Goal: Information Seeking & Learning: Learn about a topic

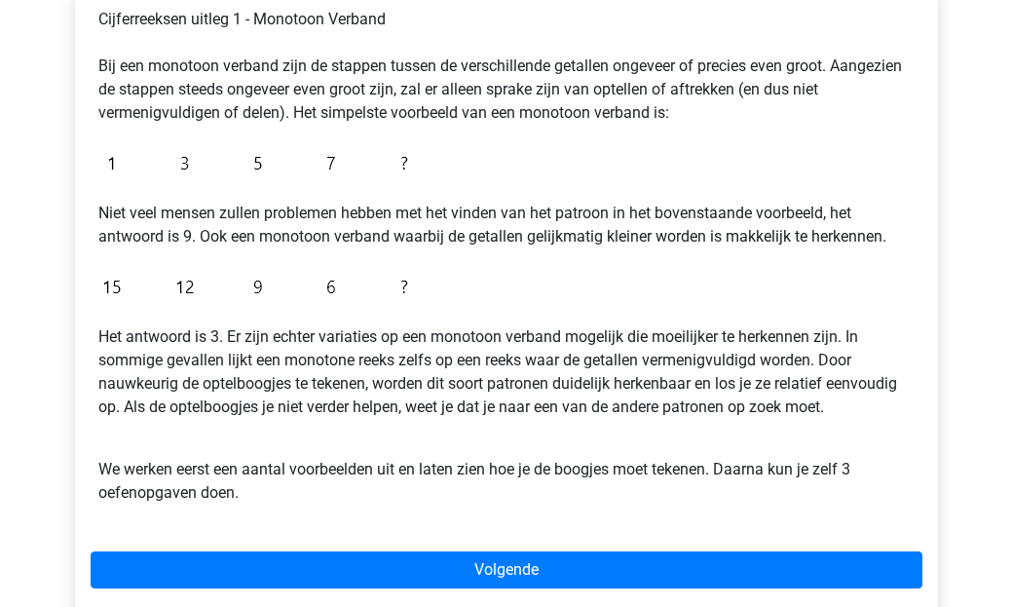
scroll to position [357, 0]
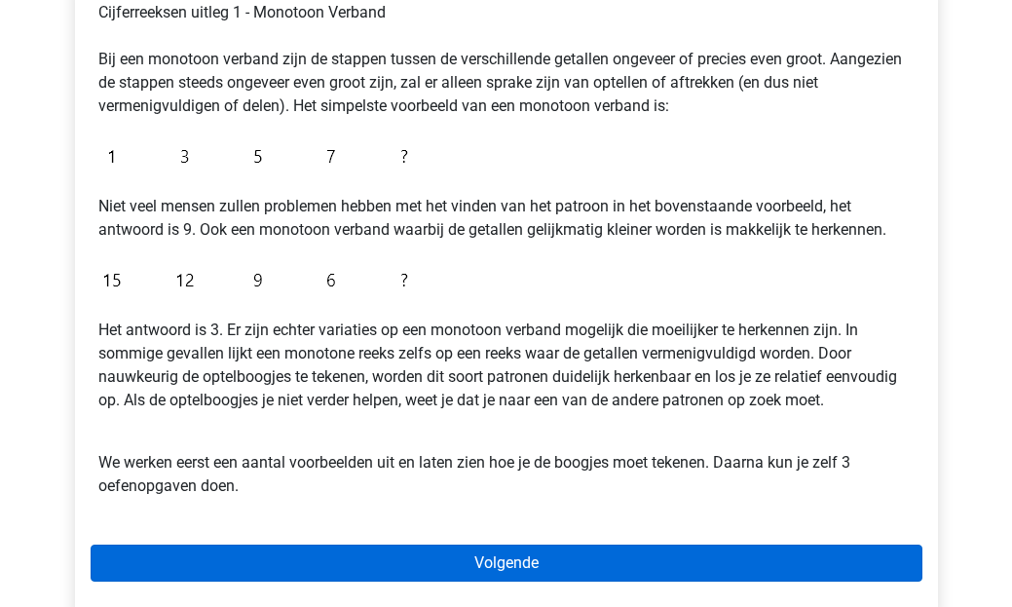
click at [501, 569] on link "Volgende" at bounding box center [507, 562] width 832 height 37
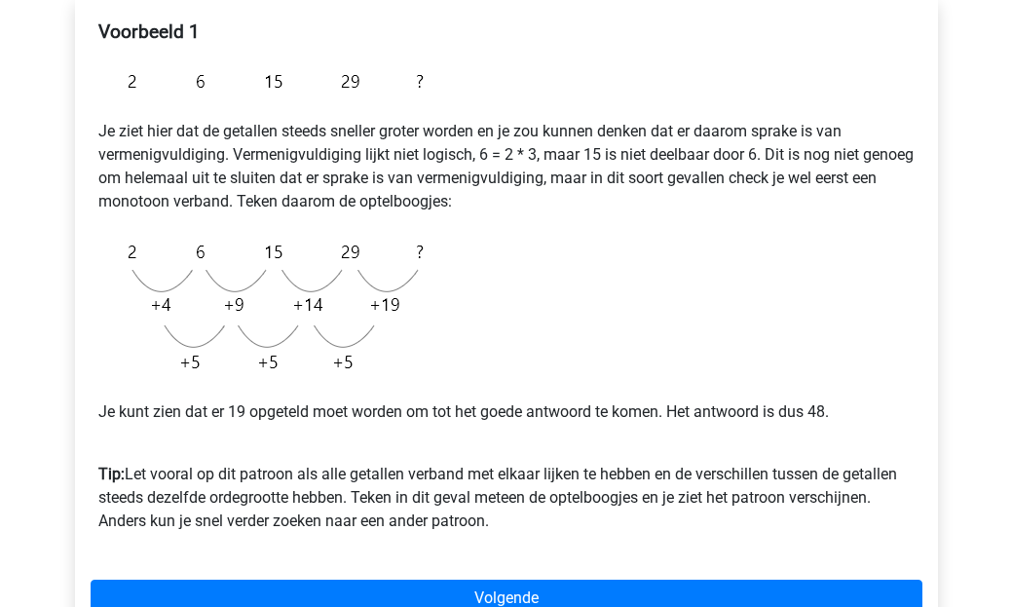
scroll to position [338, 0]
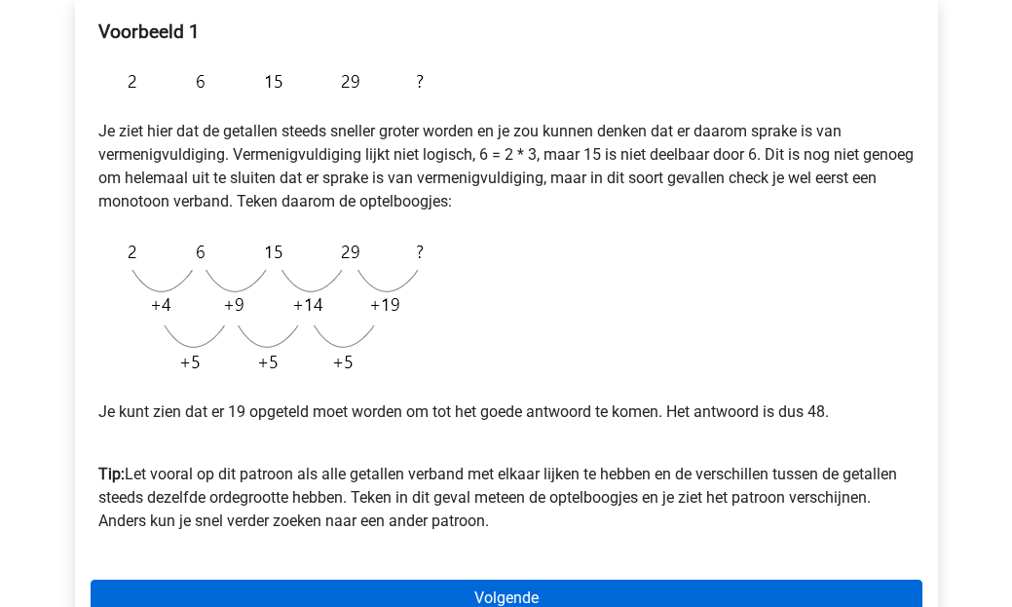
click at [474, 588] on link "Volgende" at bounding box center [507, 597] width 832 height 37
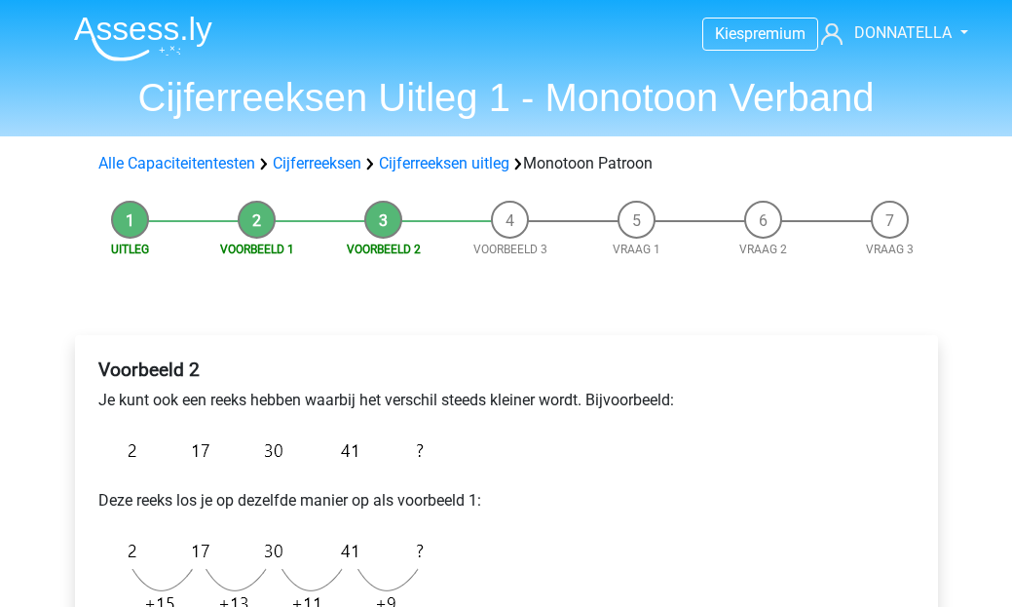
click at [256, 218] on li "Voorbeeld 1" at bounding box center [257, 230] width 127 height 58
click at [259, 243] on link "Voorbeeld 1" at bounding box center [257, 249] width 74 height 14
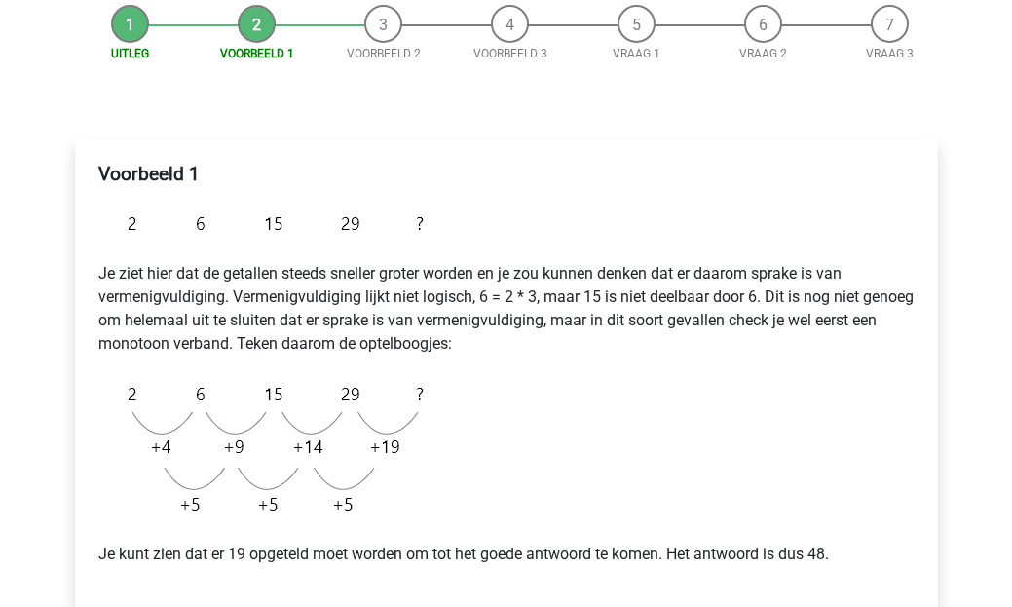
scroll to position [197, 0]
click at [382, 34] on li "Voorbeeld 2" at bounding box center [383, 33] width 127 height 58
click at [381, 46] on link "Voorbeeld 2" at bounding box center [384, 53] width 74 height 14
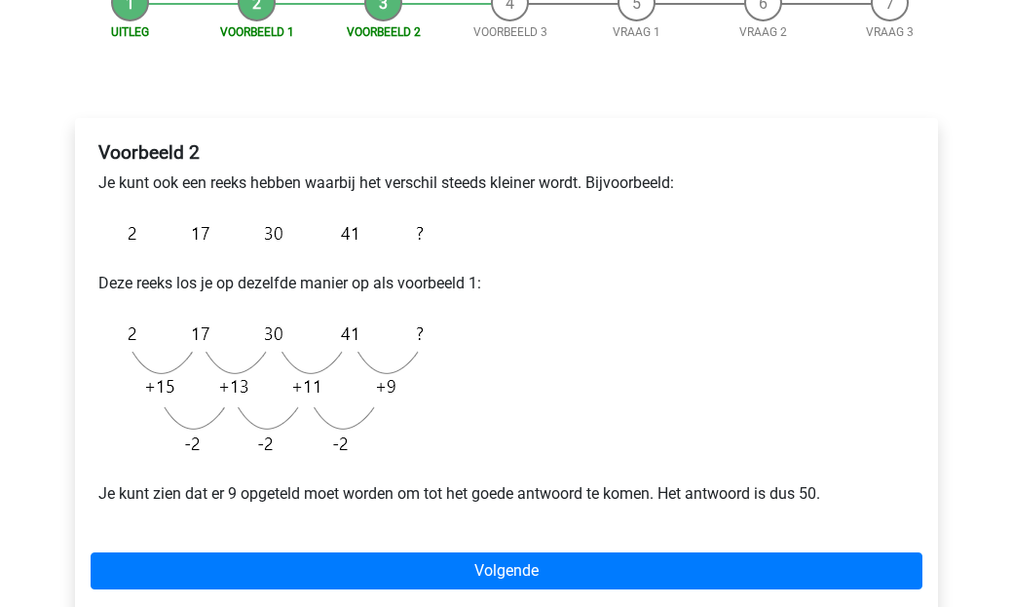
scroll to position [219, 0]
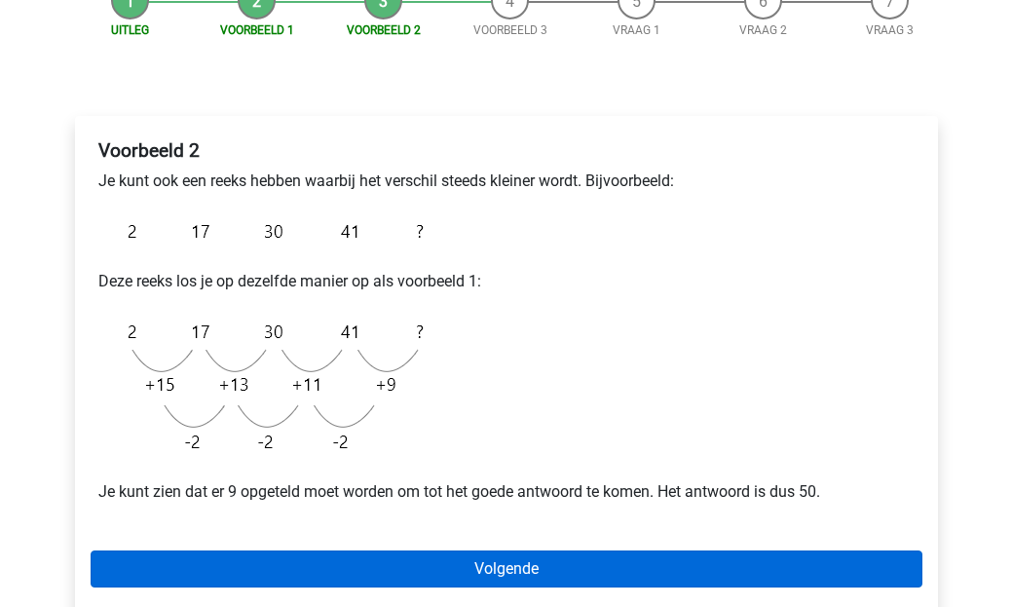
click at [504, 579] on link "Volgende" at bounding box center [507, 568] width 832 height 37
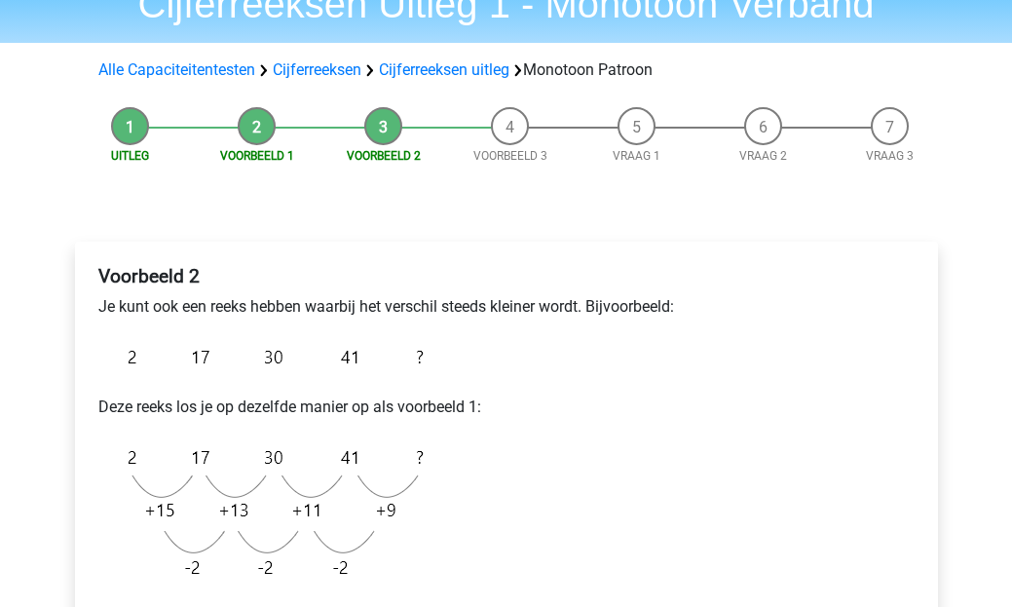
scroll to position [93, 0]
click at [319, 68] on link "Cijferreeksen" at bounding box center [317, 70] width 89 height 19
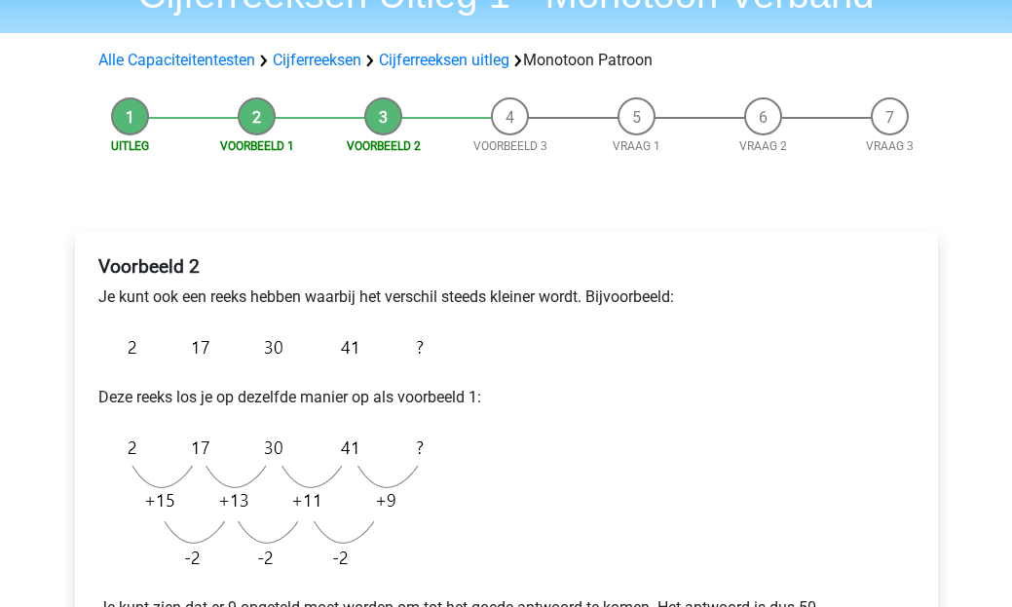
scroll to position [72, 0]
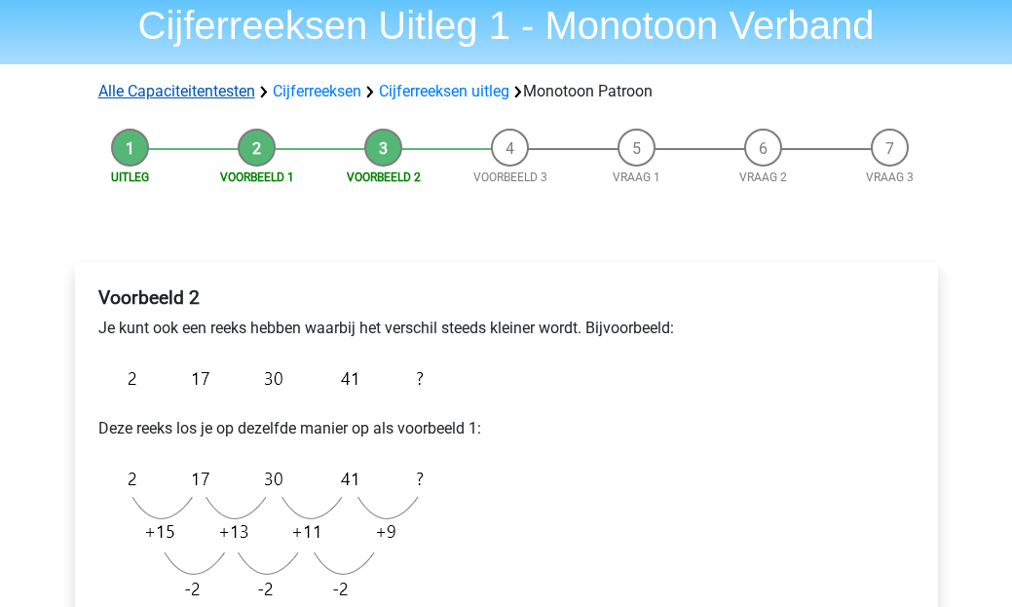
click at [158, 99] on link "Alle Capaciteitentesten" at bounding box center [176, 91] width 157 height 19
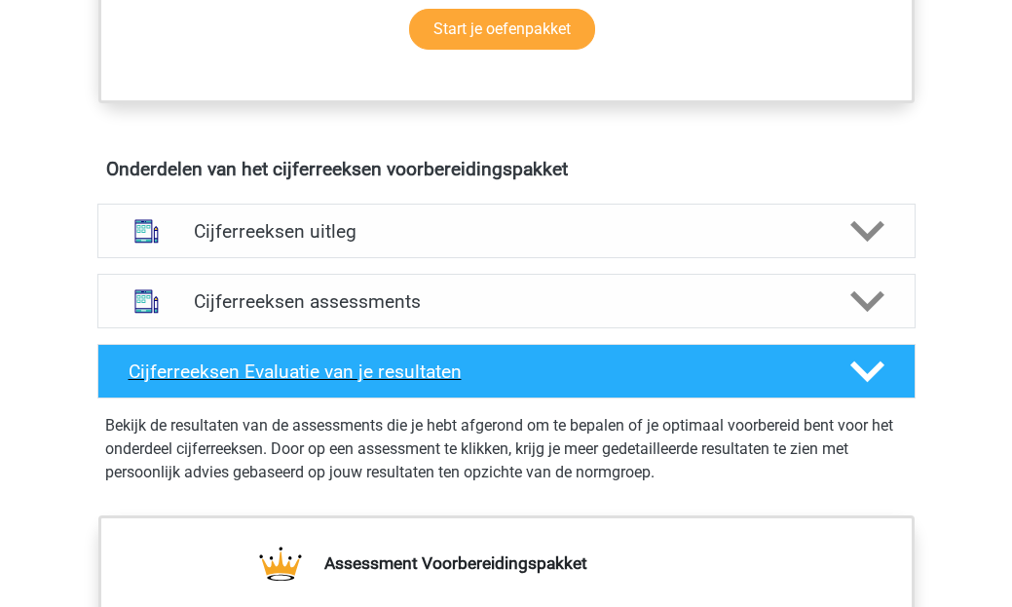
scroll to position [1036, 0]
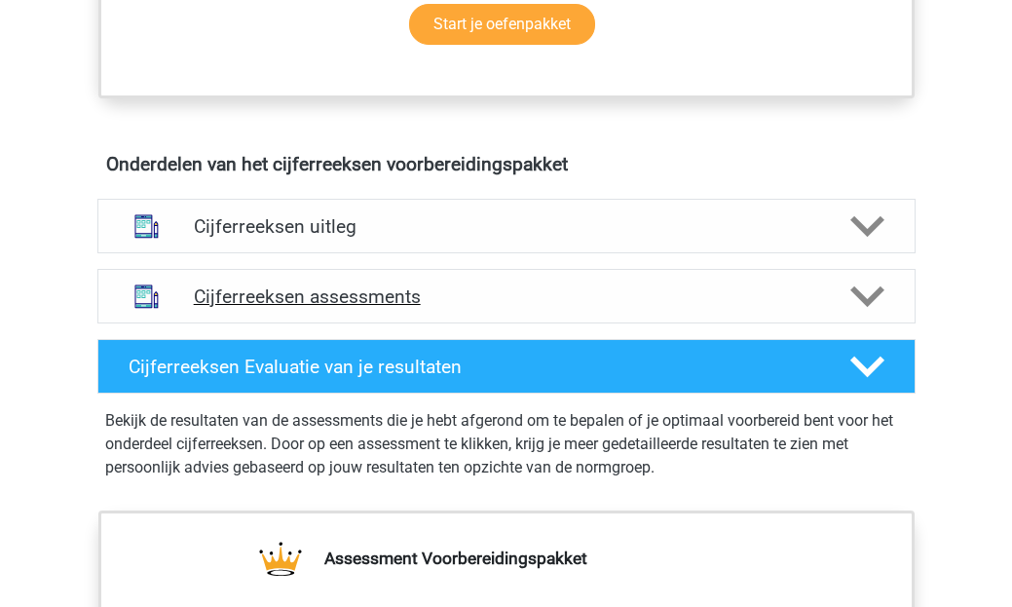
click at [391, 295] on div "Cijferreeksen assessments" at bounding box center [506, 296] width 818 height 55
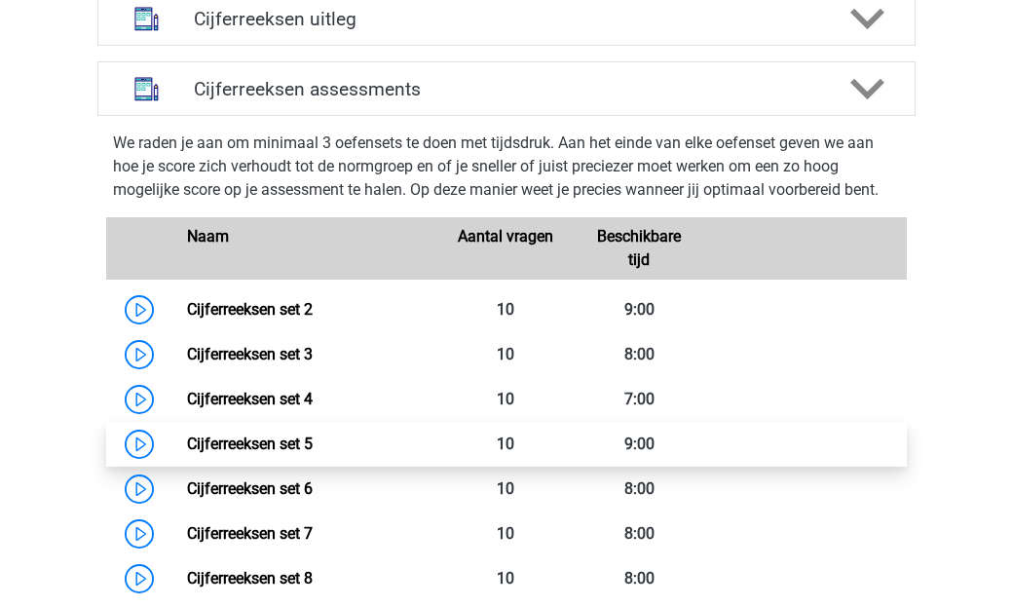
scroll to position [1236, 0]
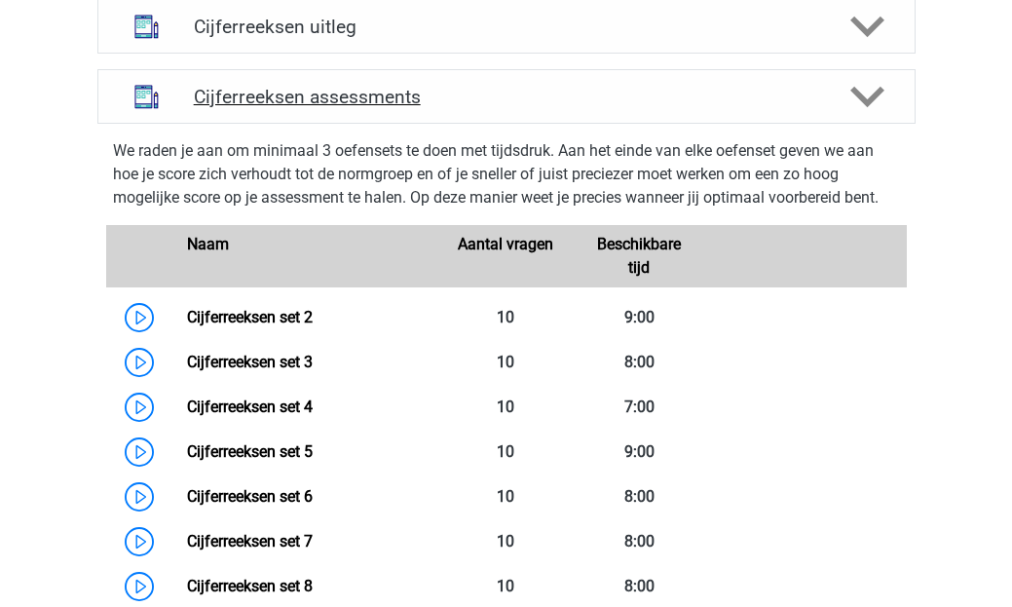
click at [559, 124] on div "Cijferreeksen assessments" at bounding box center [506, 96] width 818 height 55
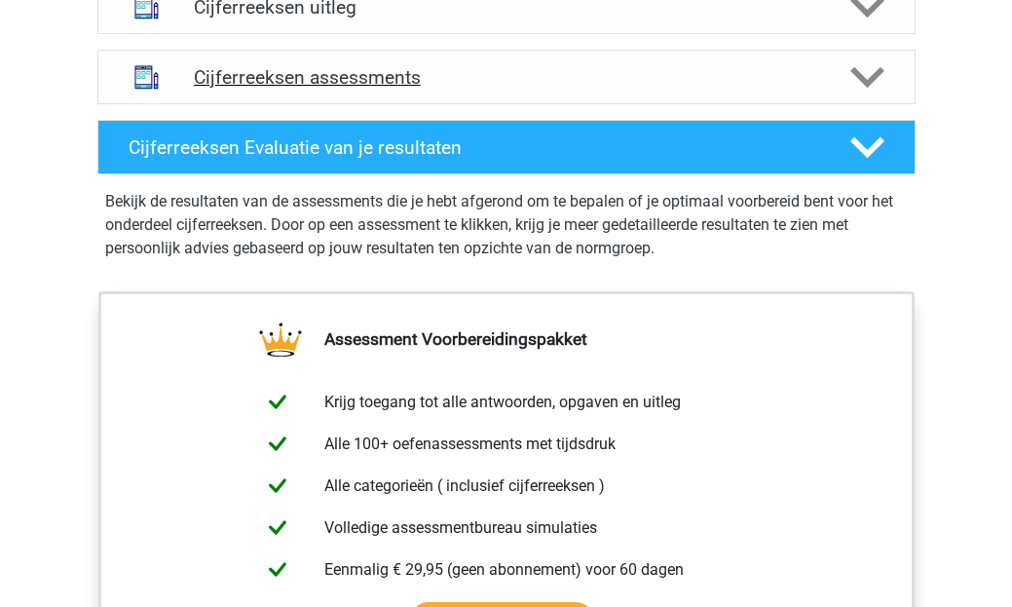
scroll to position [1257, 0]
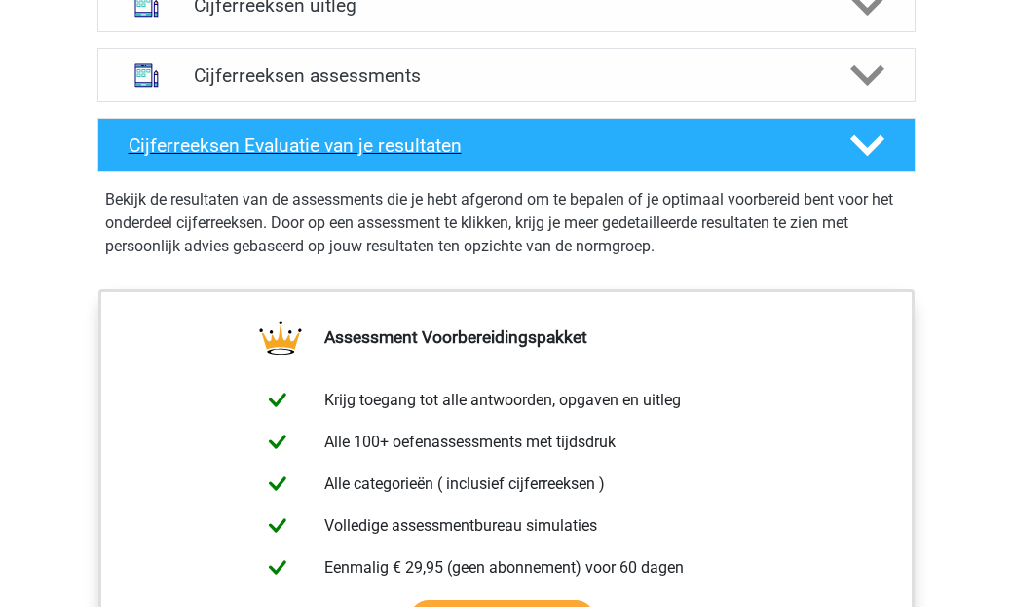
click at [665, 149] on div "Cijferreeksen Evaluatie van je resultaten" at bounding box center [506, 145] width 818 height 55
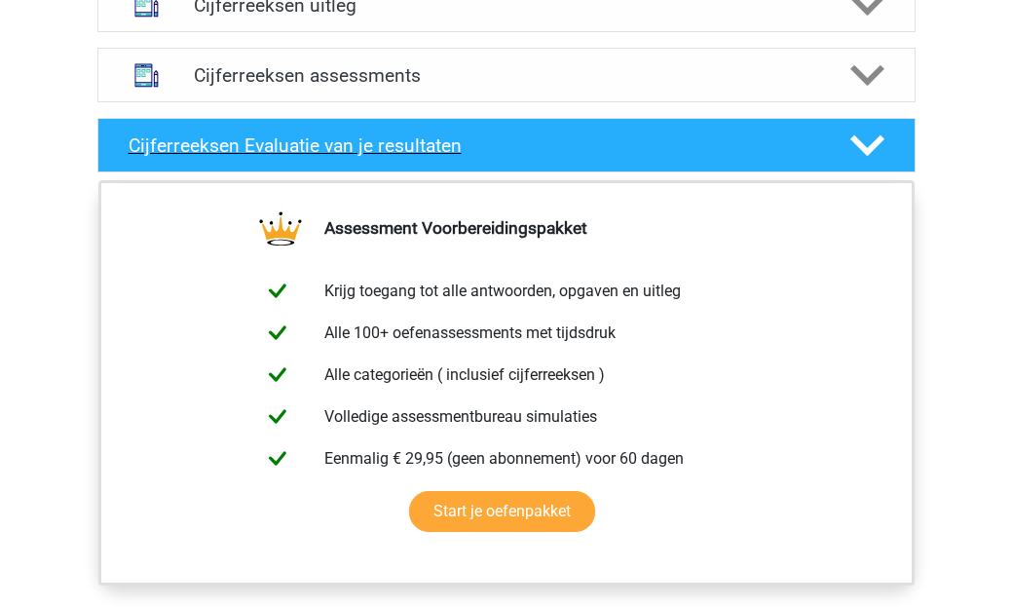
click at [665, 149] on div "Cijferreeksen Evaluatie van je resultaten" at bounding box center [506, 145] width 818 height 55
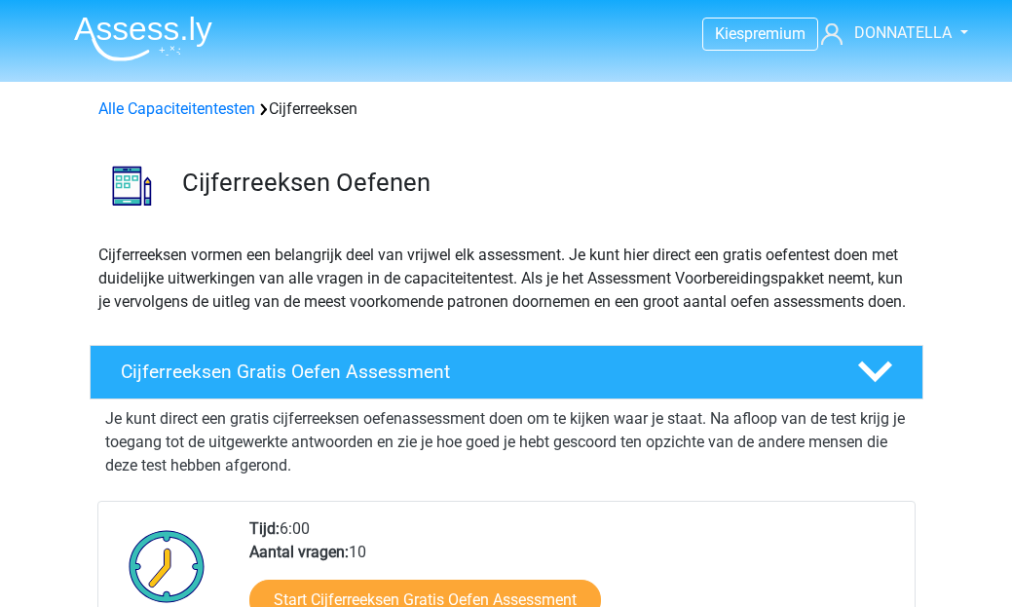
scroll to position [0, 0]
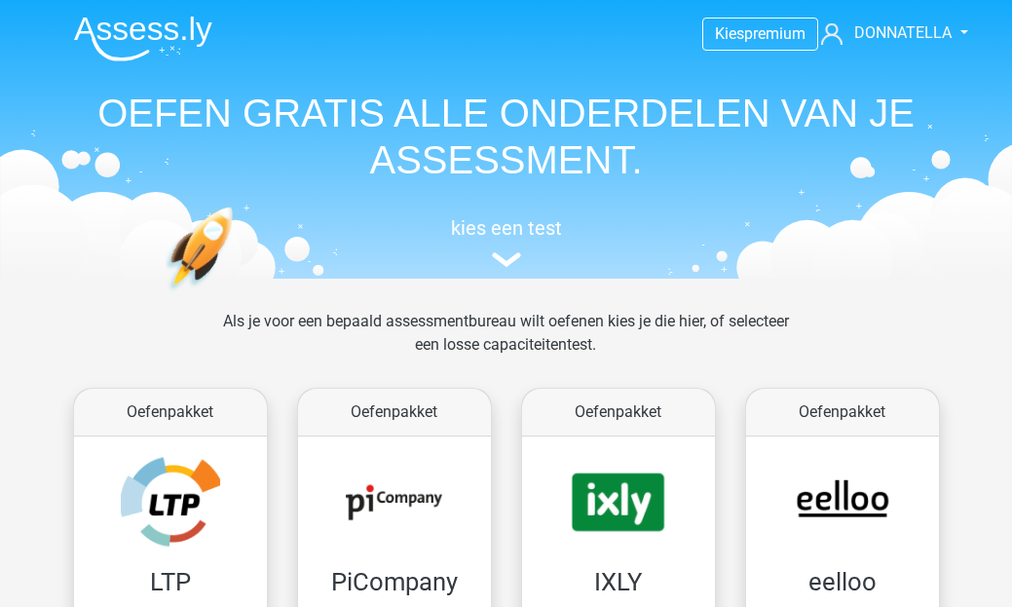
scroll to position [827, 0]
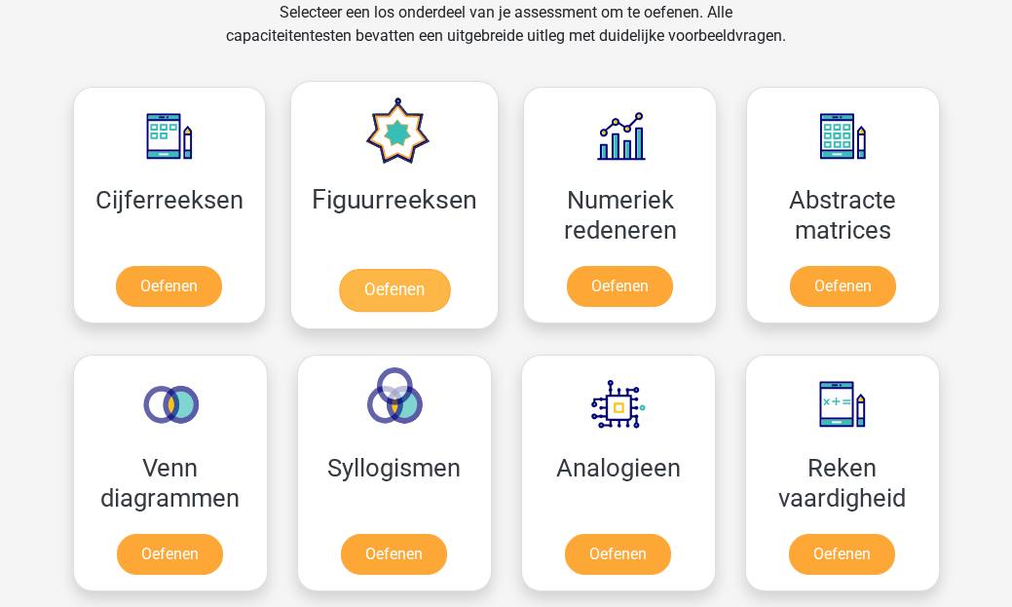
click at [386, 281] on link "Oefenen" at bounding box center [394, 290] width 111 height 43
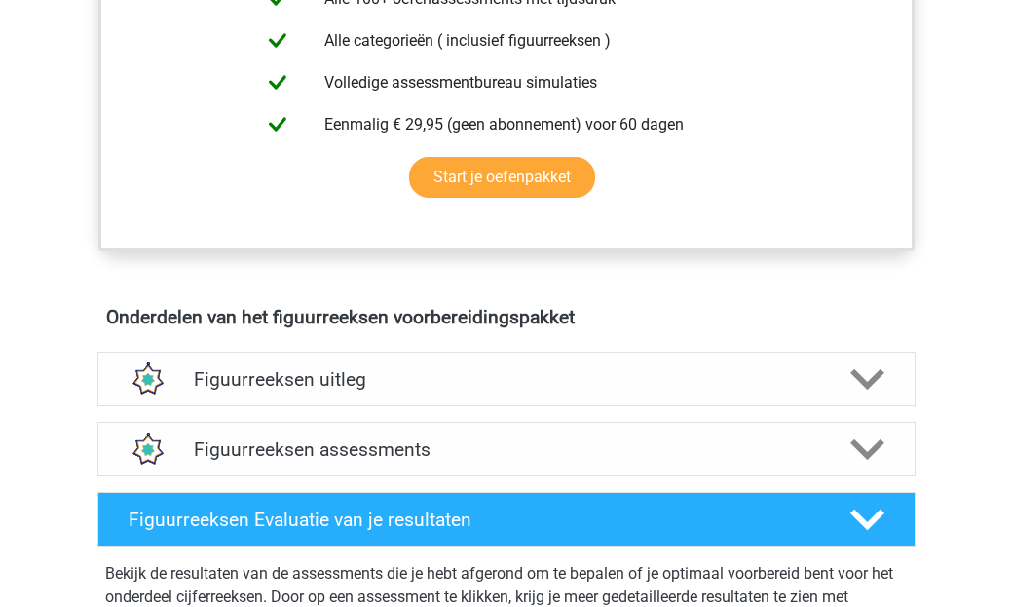
scroll to position [884, 0]
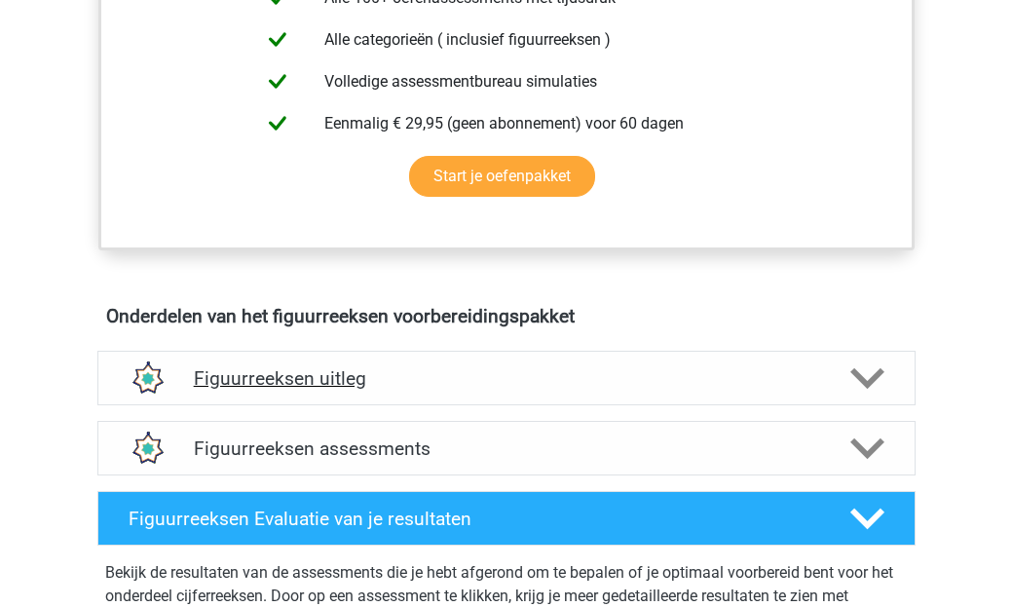
click at [430, 381] on h4 "Figuurreeksen uitleg" at bounding box center [506, 378] width 625 height 22
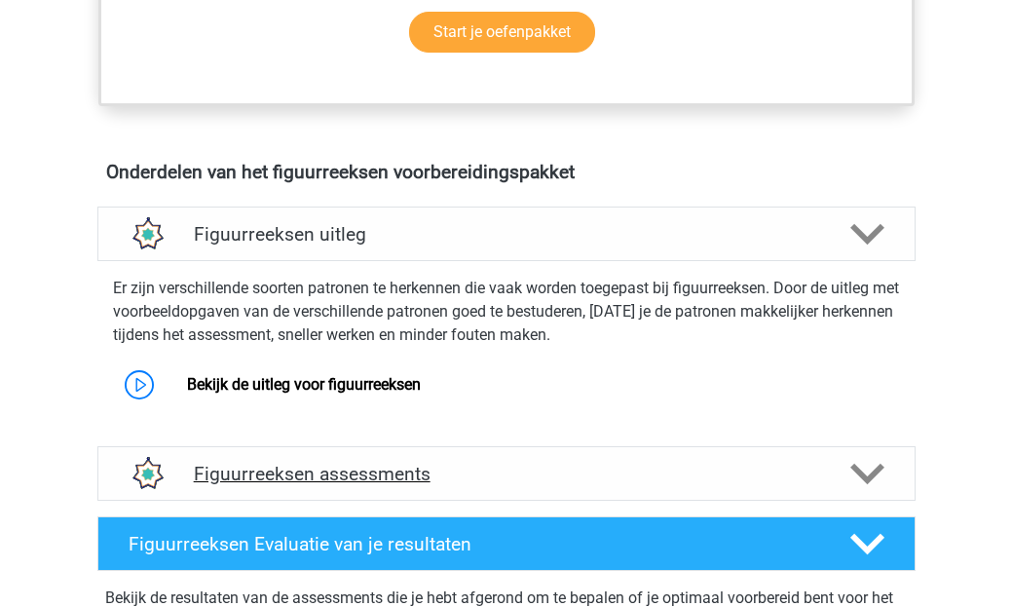
scroll to position [1021, 0]
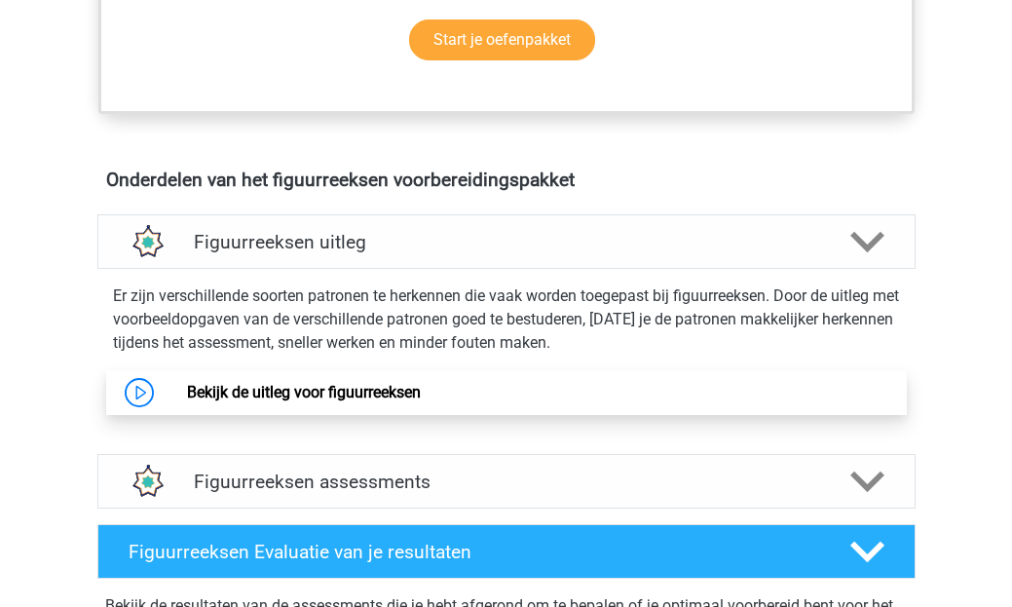
click at [190, 391] on link "Bekijk de uitleg voor figuurreeksen" at bounding box center [304, 392] width 234 height 19
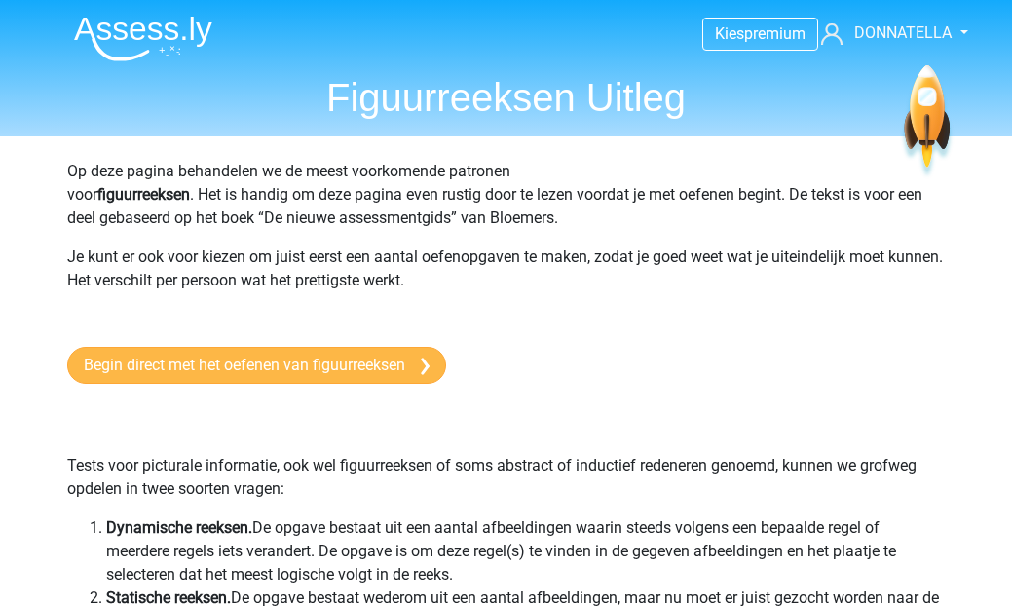
click at [382, 369] on link "Begin direct met het oefenen van figuurreeksen" at bounding box center [256, 365] width 379 height 37
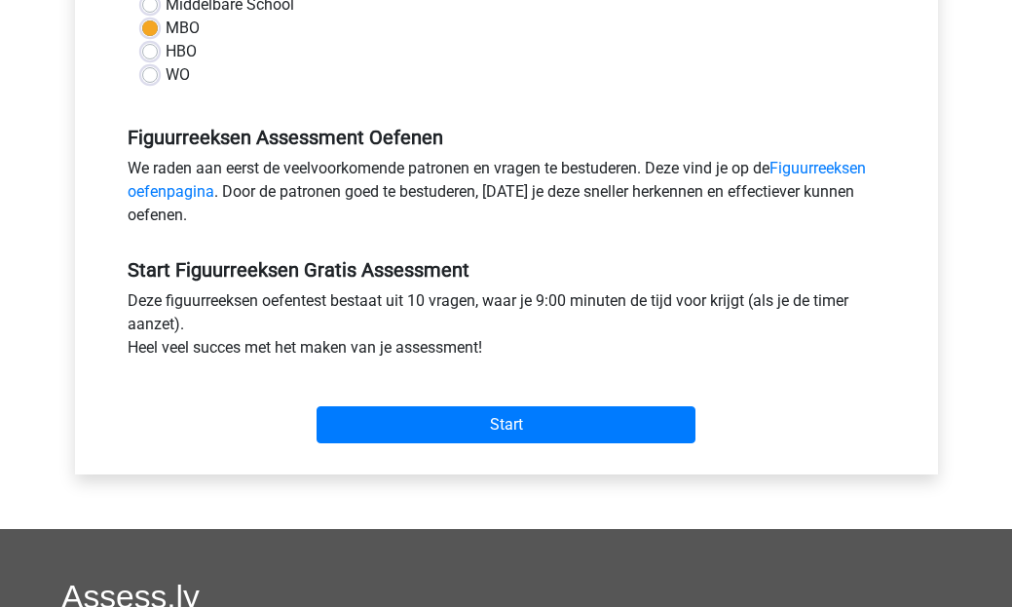
scroll to position [496, 0]
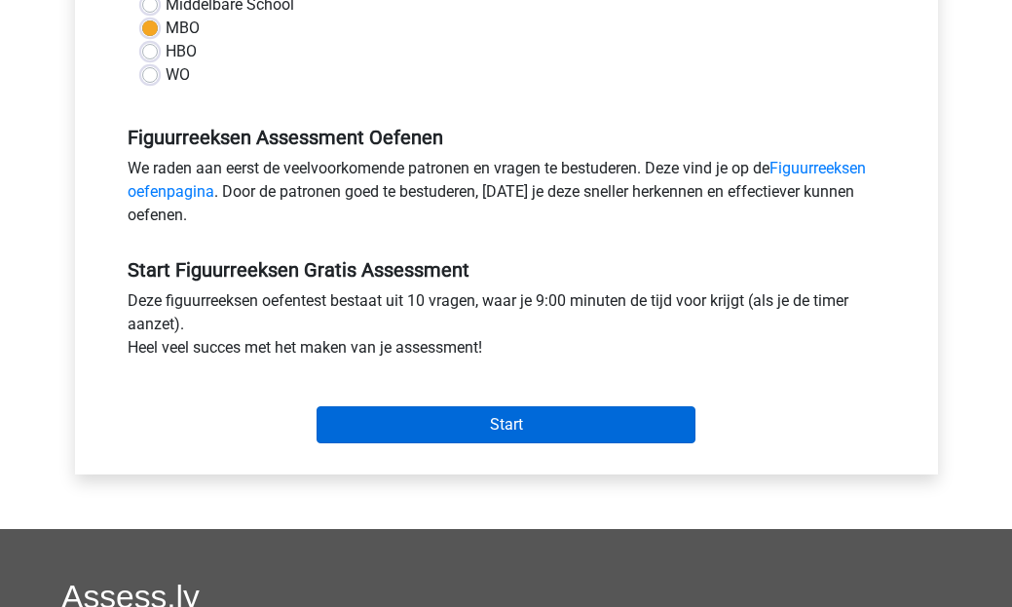
click at [435, 427] on input "Start" at bounding box center [506, 424] width 379 height 37
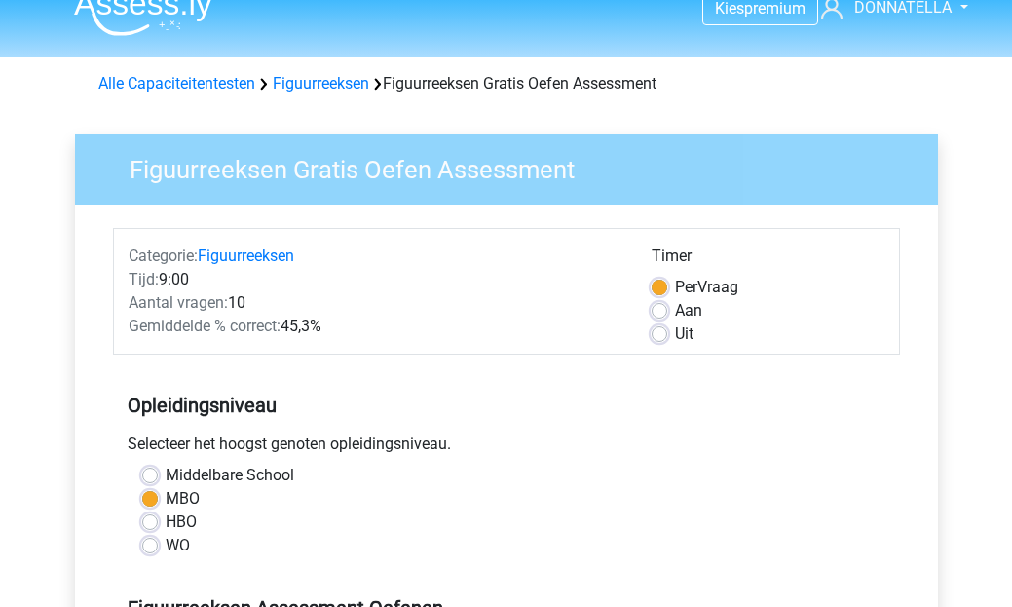
scroll to position [19, 0]
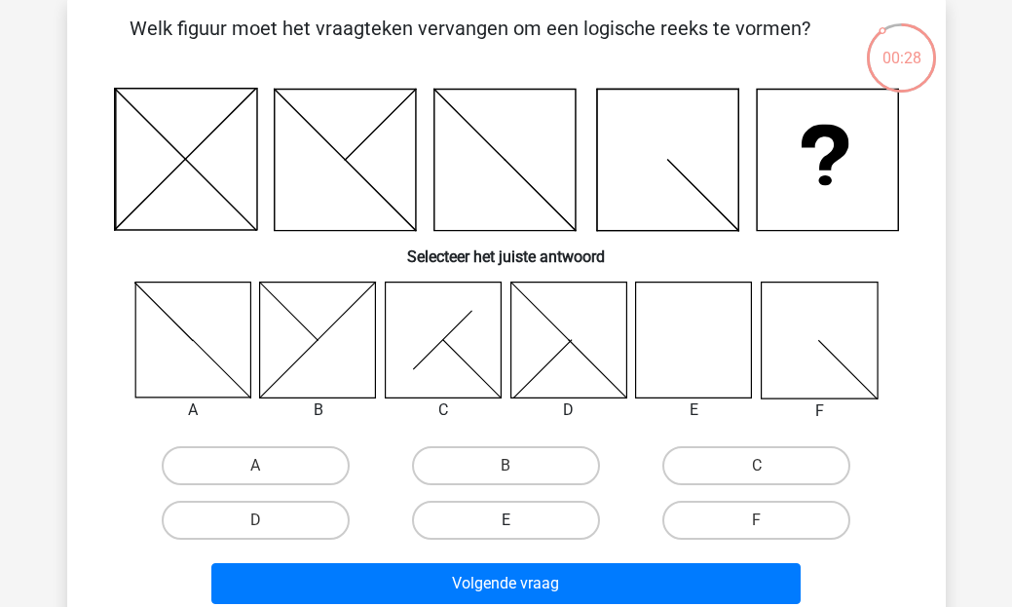
scroll to position [89, 0]
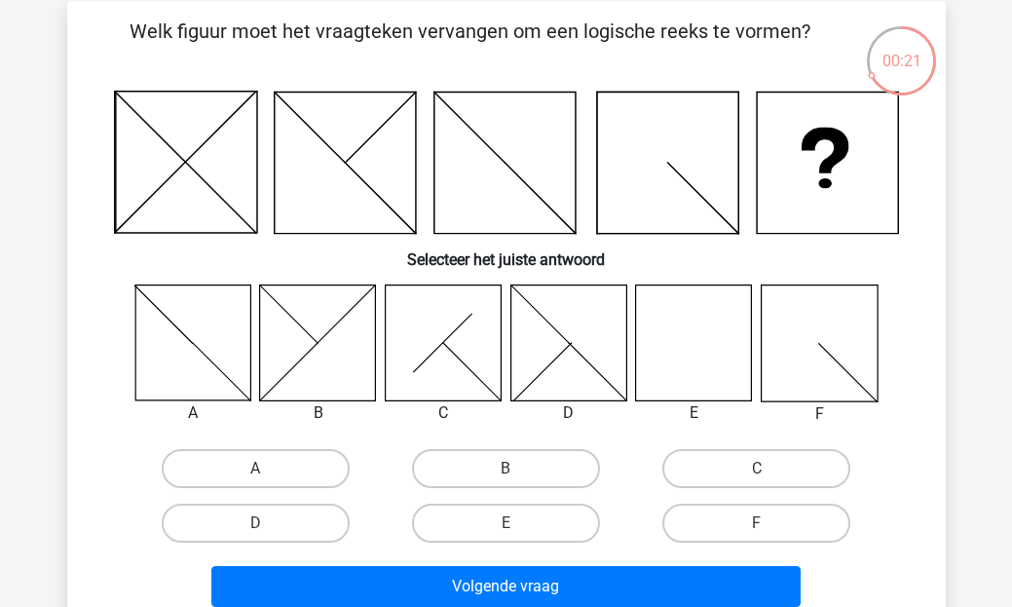
click at [304, 331] on icon at bounding box center [318, 342] width 116 height 116
click at [479, 480] on label "B" at bounding box center [506, 468] width 188 height 39
click at [505, 480] on input "B" at bounding box center [511, 474] width 13 height 13
radio input "true"
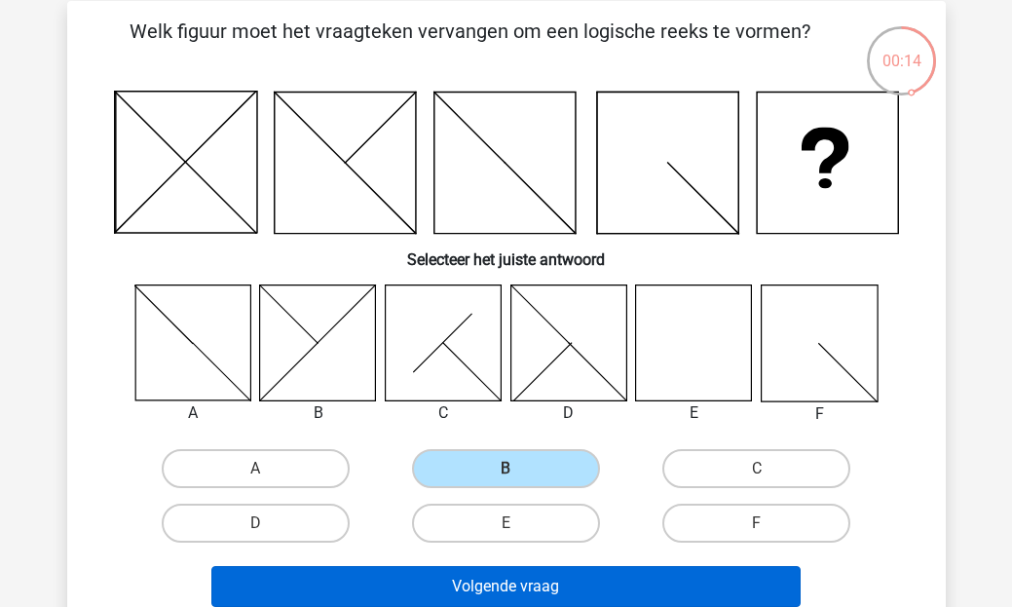
click at [466, 580] on button "Volgende vraag" at bounding box center [505, 586] width 589 height 41
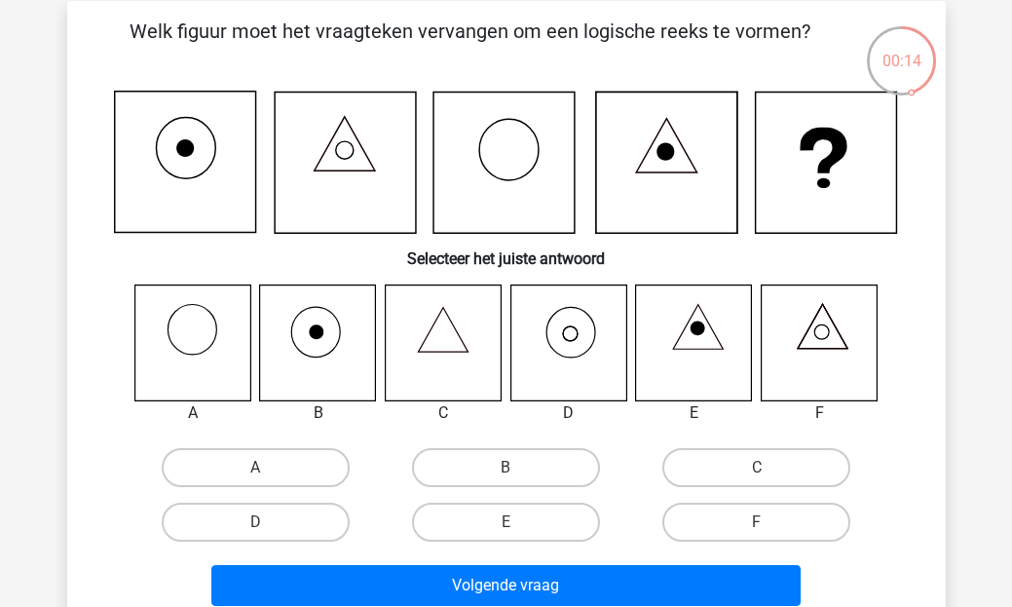
scroll to position [90, 0]
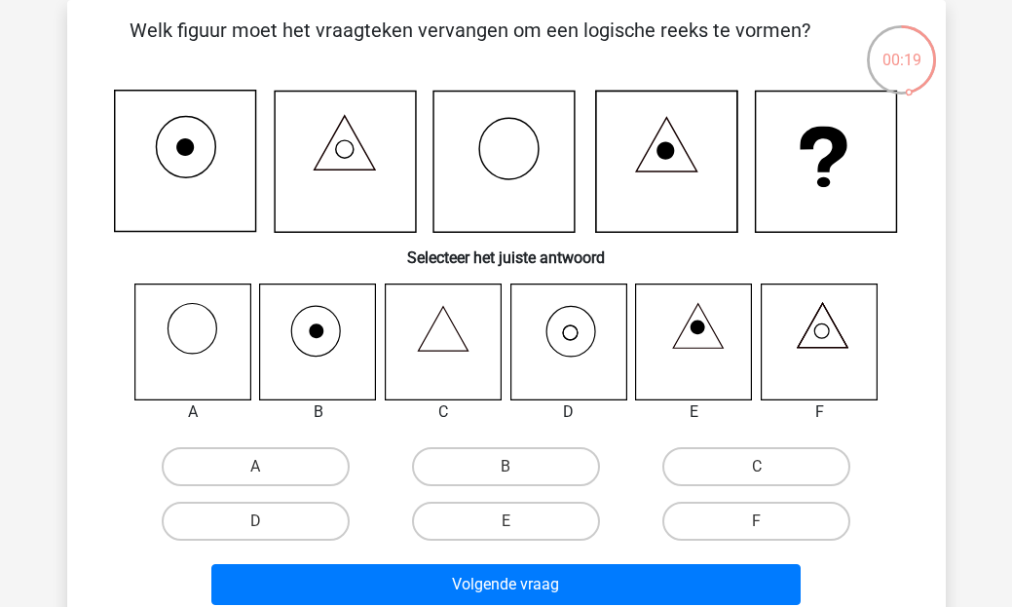
click at [562, 318] on icon at bounding box center [568, 341] width 116 height 116
click at [309, 523] on label "D" at bounding box center [256, 521] width 188 height 39
click at [268, 523] on input "D" at bounding box center [261, 527] width 13 height 13
radio input "true"
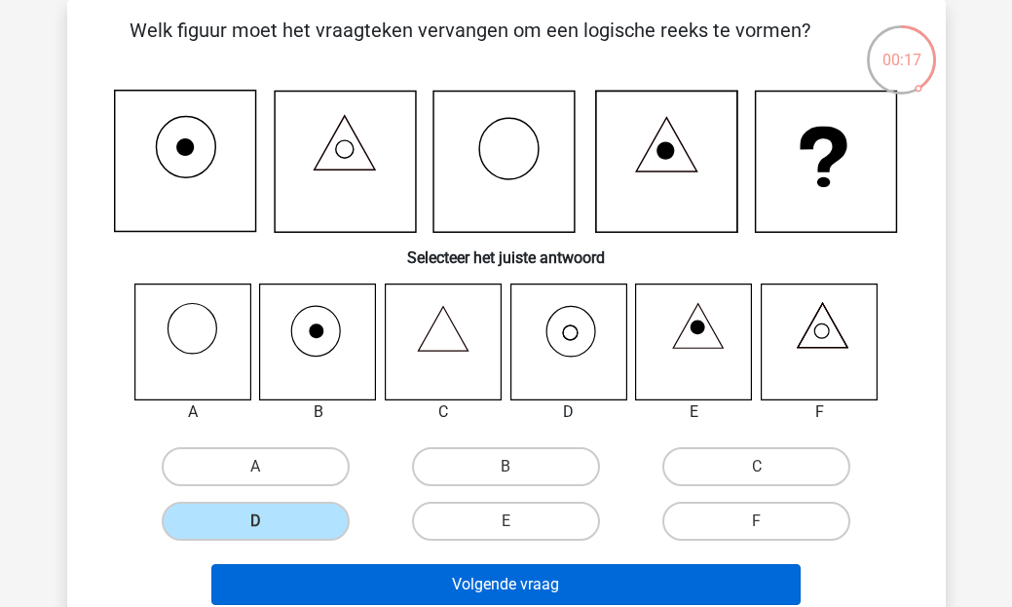
click at [372, 580] on button "Volgende vraag" at bounding box center [505, 584] width 589 height 41
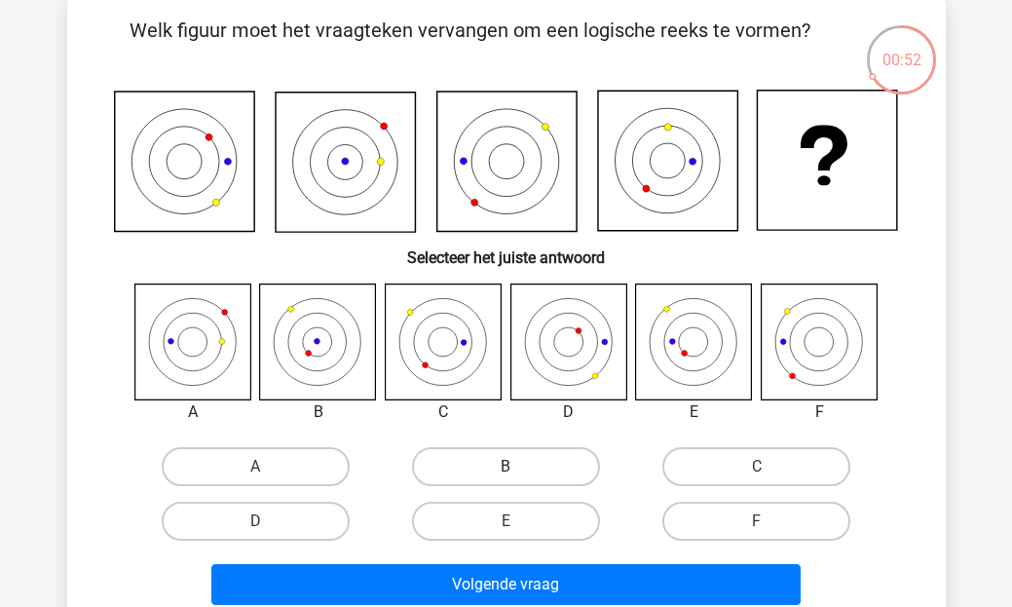
click at [504, 457] on label "B" at bounding box center [506, 466] width 188 height 39
click at [505, 466] on input "B" at bounding box center [511, 472] width 13 height 13
radio input "true"
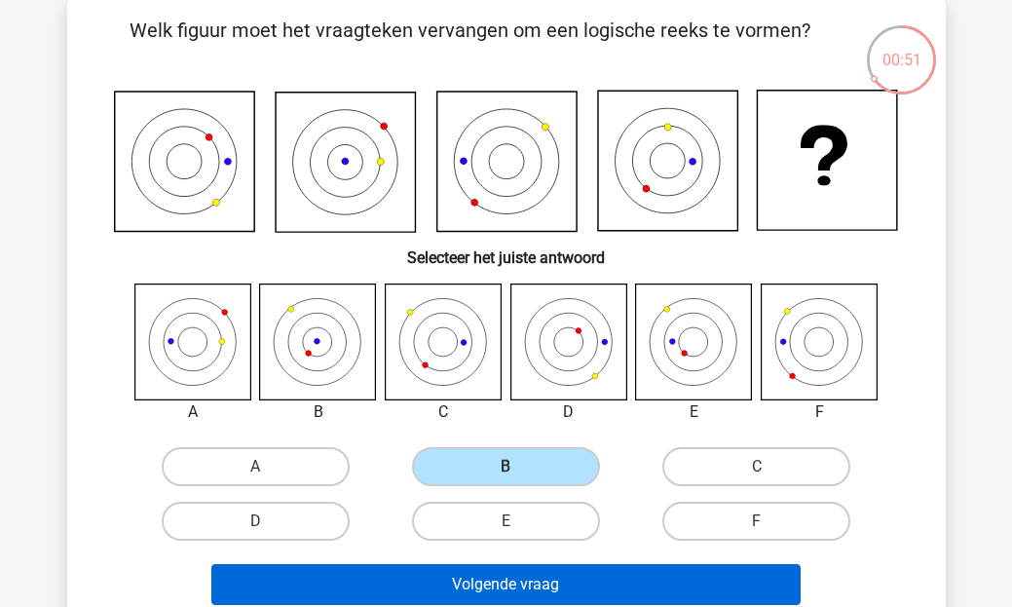
click at [496, 585] on button "Volgende vraag" at bounding box center [505, 584] width 589 height 41
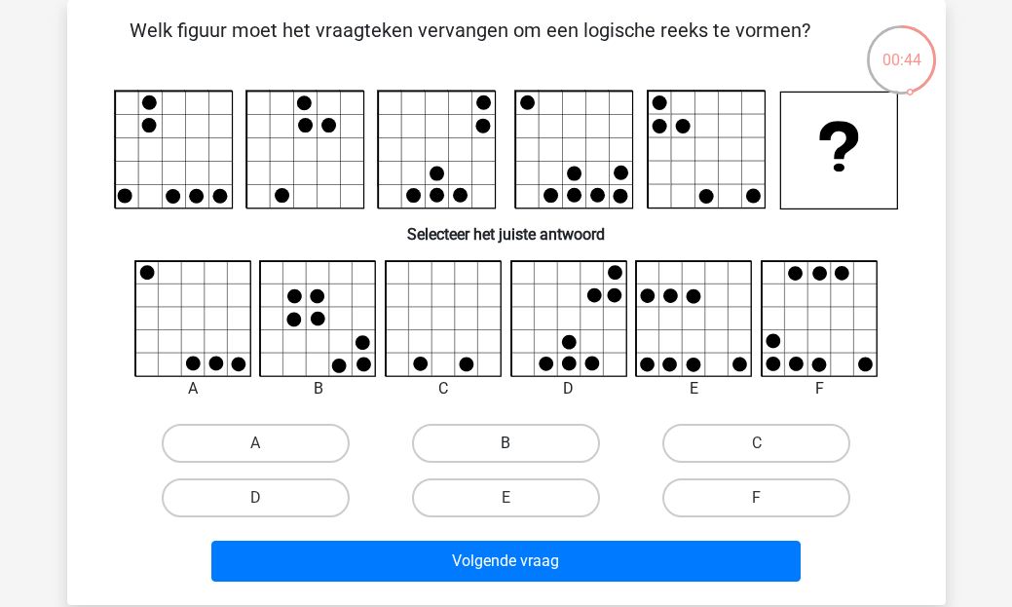
click at [523, 435] on label "B" at bounding box center [506, 443] width 188 height 39
click at [518, 443] on input "B" at bounding box center [511, 449] width 13 height 13
radio input "true"
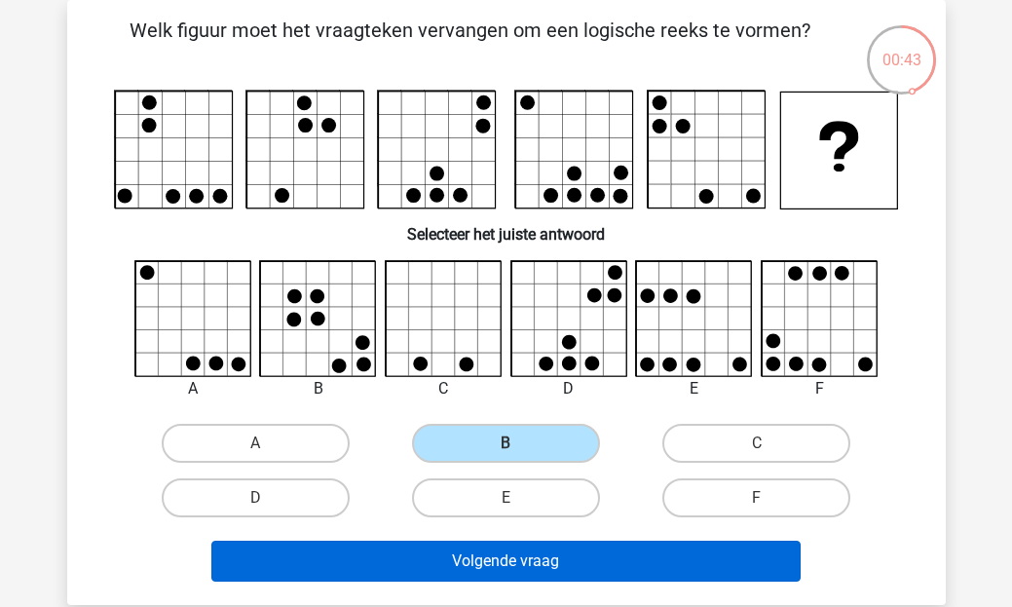
click at [544, 562] on button "Volgende vraag" at bounding box center [505, 561] width 589 height 41
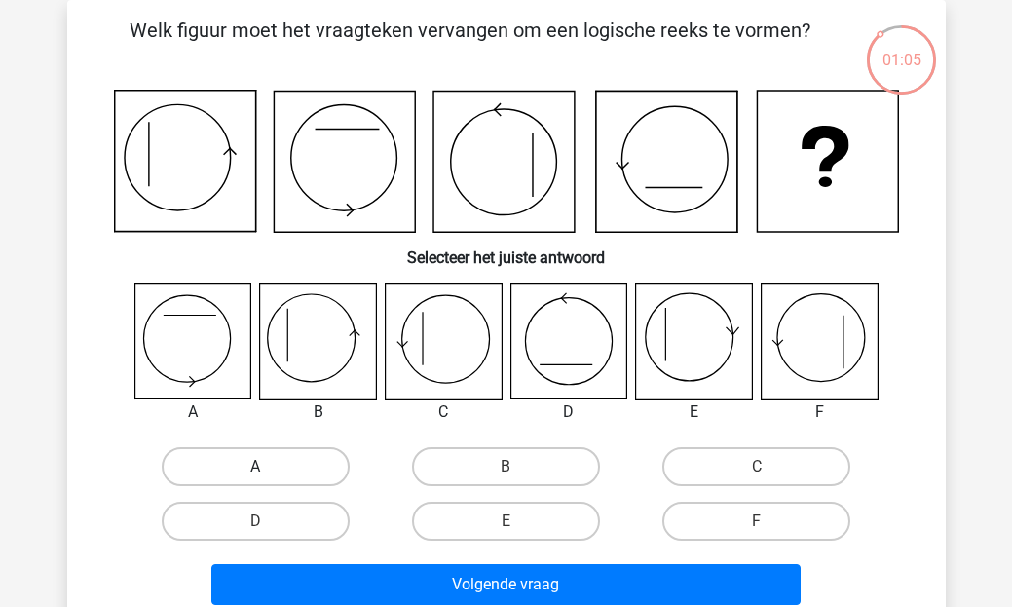
click at [314, 467] on label "A" at bounding box center [256, 466] width 188 height 39
click at [268, 467] on input "A" at bounding box center [261, 472] width 13 height 13
radio input "true"
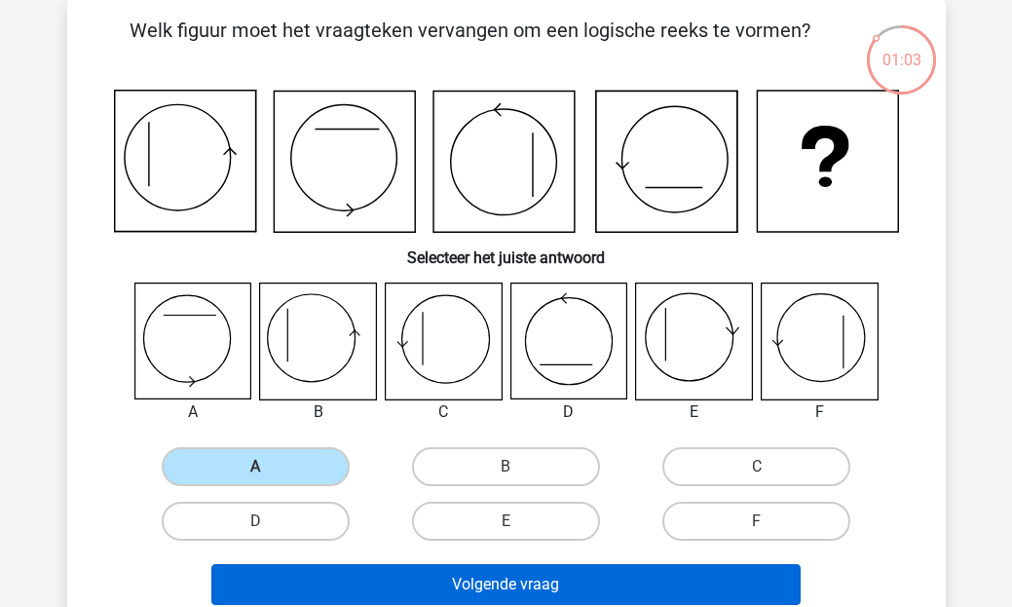
click at [414, 575] on button "Volgende vraag" at bounding box center [505, 584] width 589 height 41
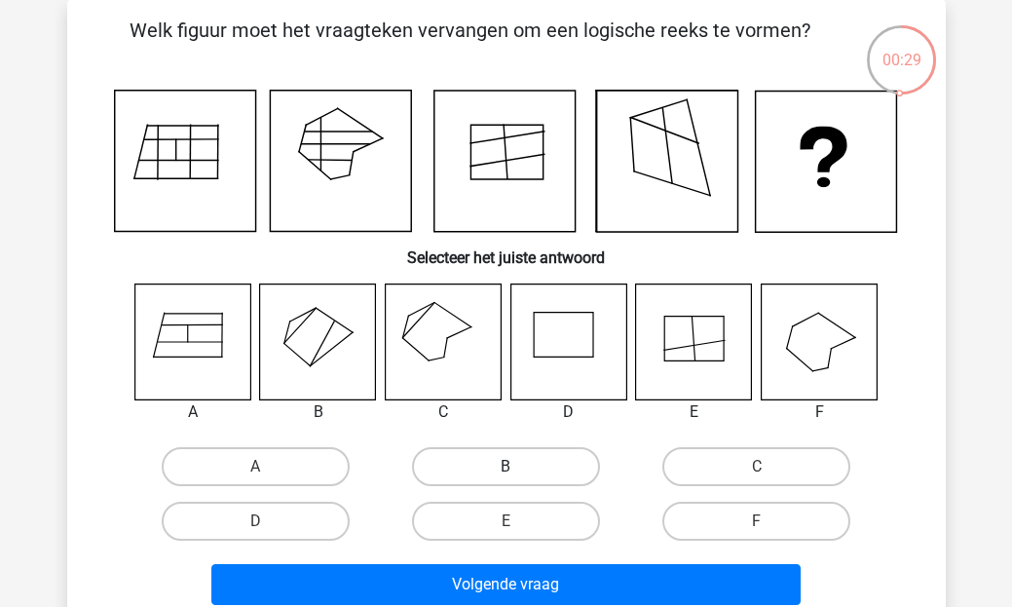
click at [458, 457] on label "B" at bounding box center [506, 466] width 188 height 39
click at [505, 466] on input "B" at bounding box center [511, 472] width 13 height 13
radio input "true"
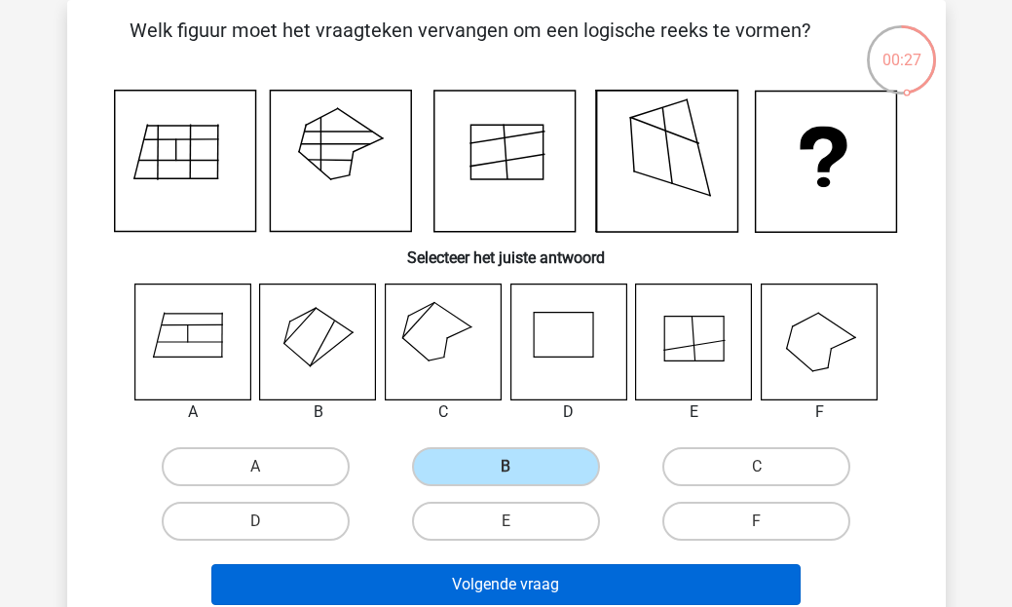
click at [464, 583] on button "Volgende vraag" at bounding box center [505, 584] width 589 height 41
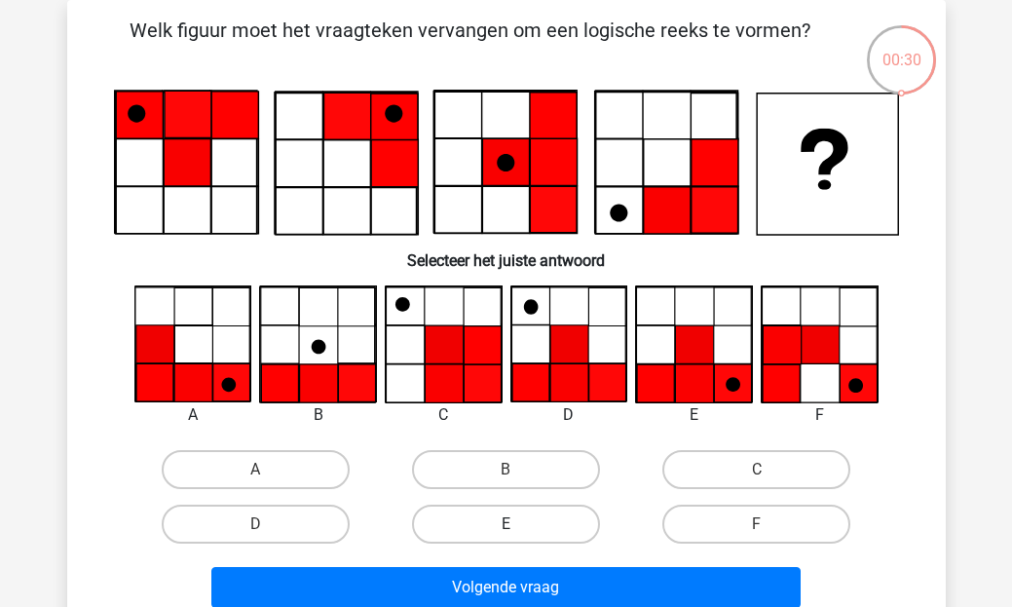
click at [547, 519] on label "E" at bounding box center [506, 523] width 188 height 39
click at [518, 524] on input "E" at bounding box center [511, 530] width 13 height 13
radio input "true"
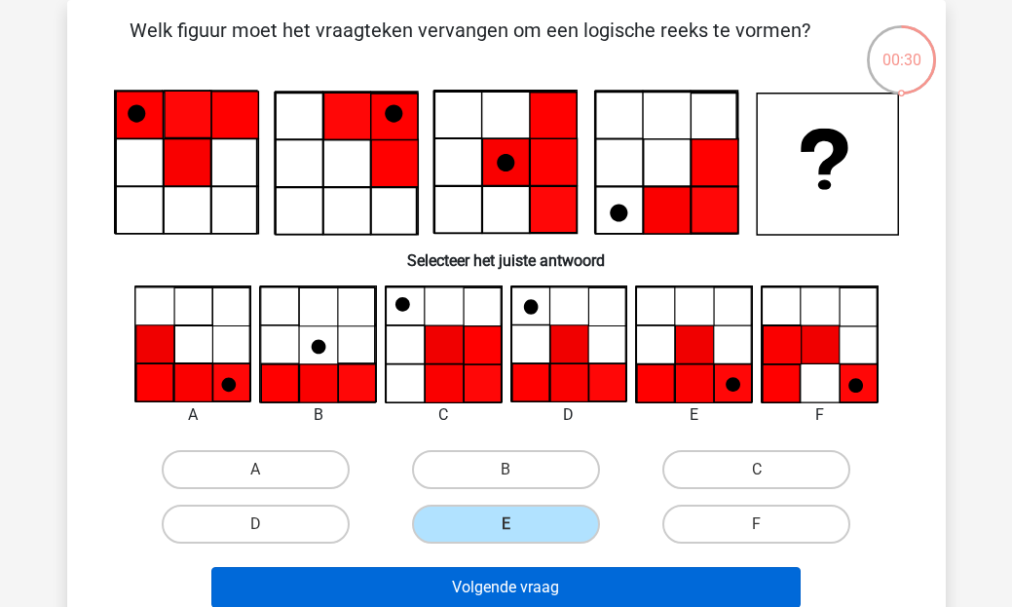
click at [571, 590] on button "Volgende vraag" at bounding box center [505, 587] width 589 height 41
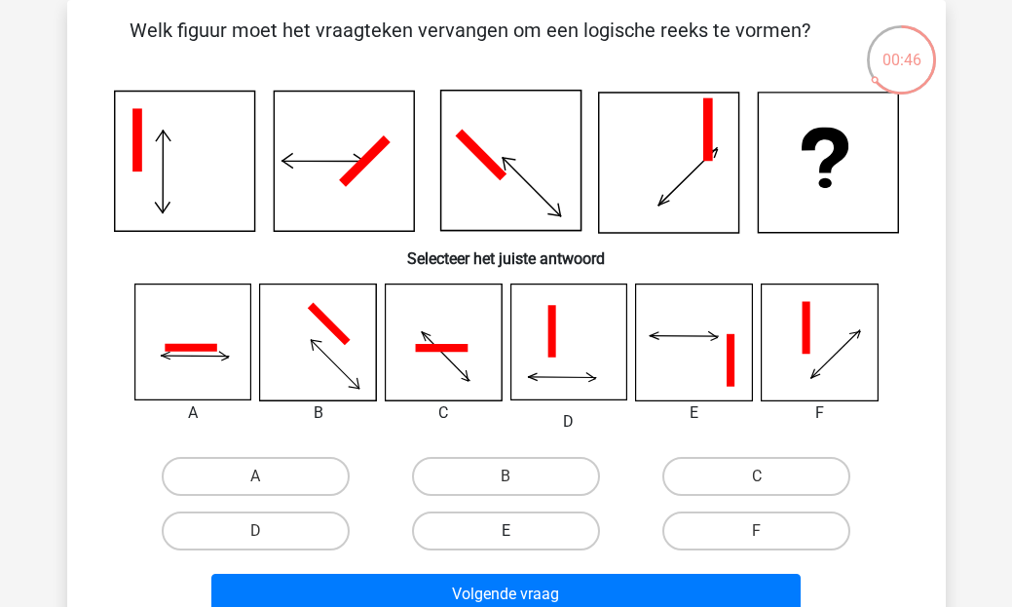
click at [552, 539] on label "E" at bounding box center [506, 530] width 188 height 39
click at [518, 539] on input "E" at bounding box center [511, 537] width 13 height 13
radio input "true"
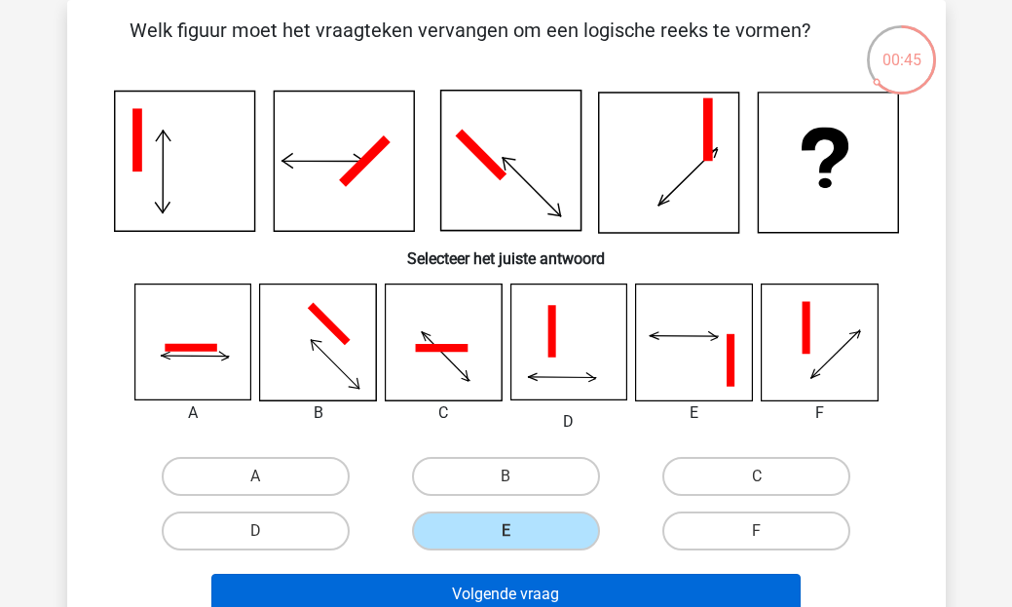
click at [562, 580] on button "Volgende vraag" at bounding box center [505, 594] width 589 height 41
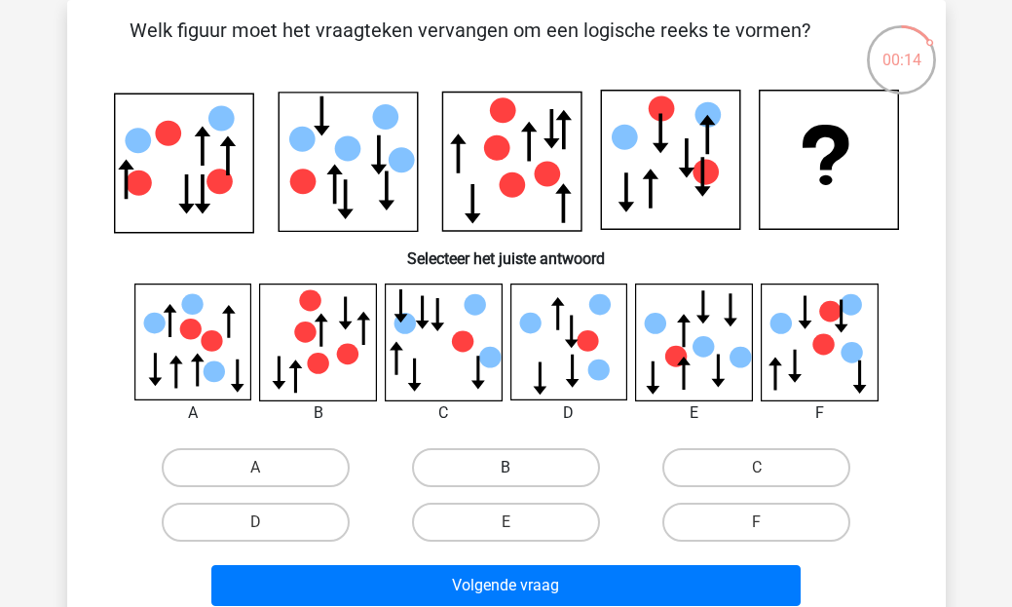
click at [559, 473] on label "B" at bounding box center [506, 467] width 188 height 39
click at [518, 473] on input "B" at bounding box center [511, 473] width 13 height 13
radio input "true"
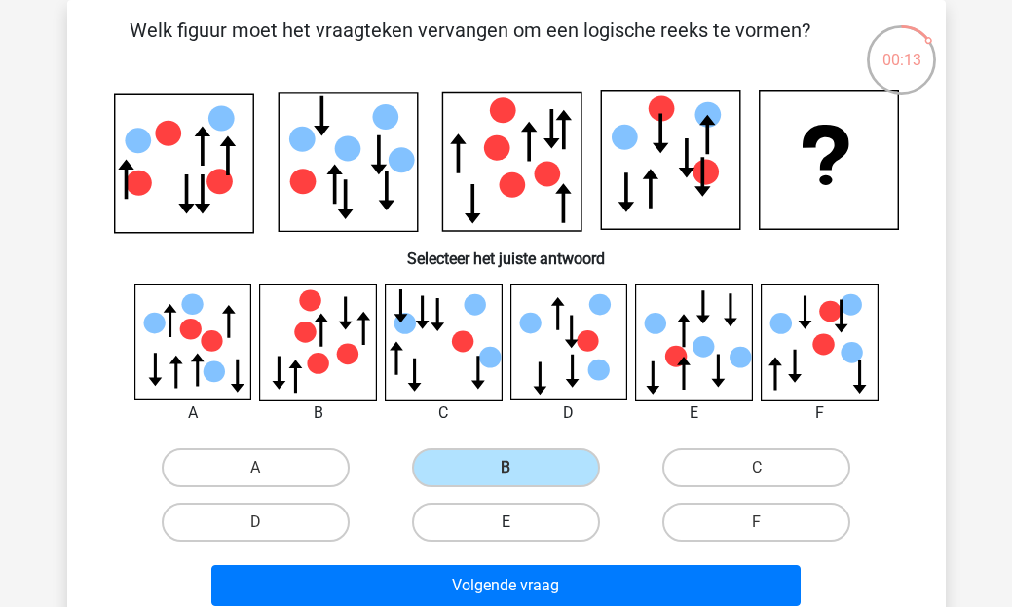
click at [571, 509] on label "E" at bounding box center [506, 522] width 188 height 39
click at [518, 522] on input "E" at bounding box center [511, 528] width 13 height 13
radio input "true"
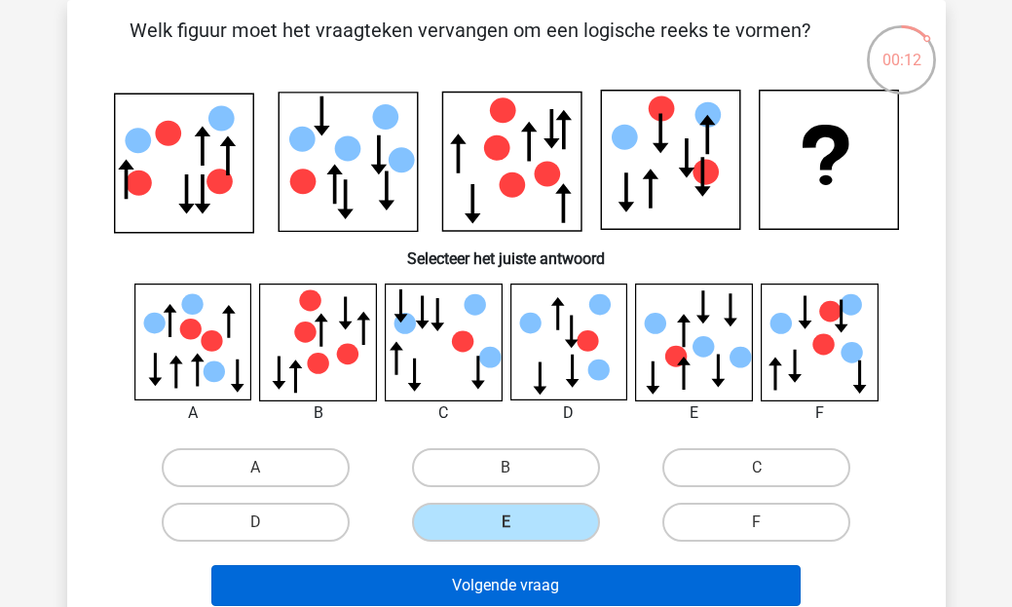
click at [591, 580] on button "Volgende vraag" at bounding box center [505, 585] width 589 height 41
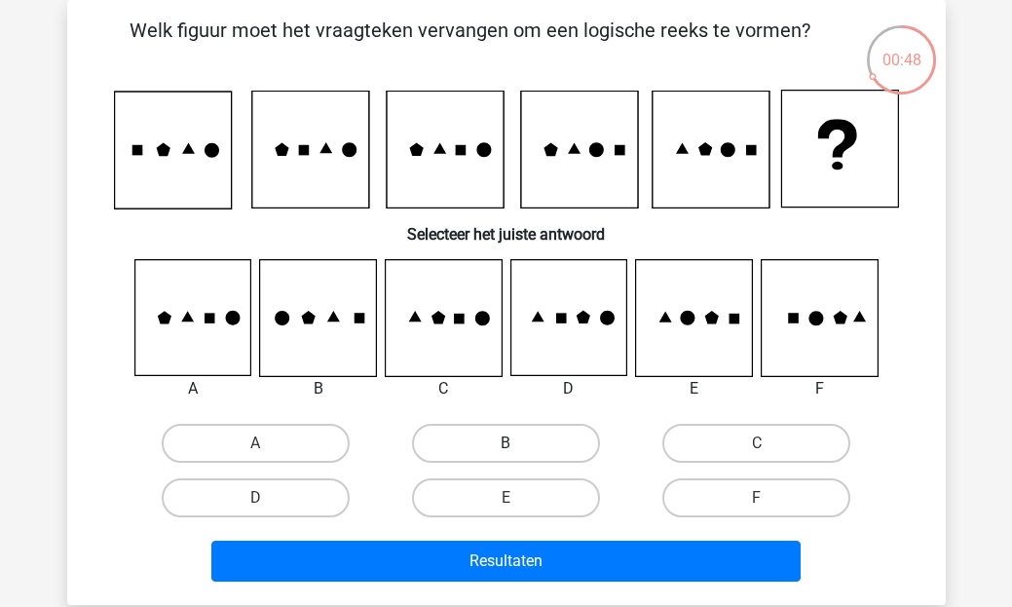
click at [475, 429] on label "B" at bounding box center [506, 443] width 188 height 39
click at [505, 443] on input "B" at bounding box center [511, 449] width 13 height 13
radio input "true"
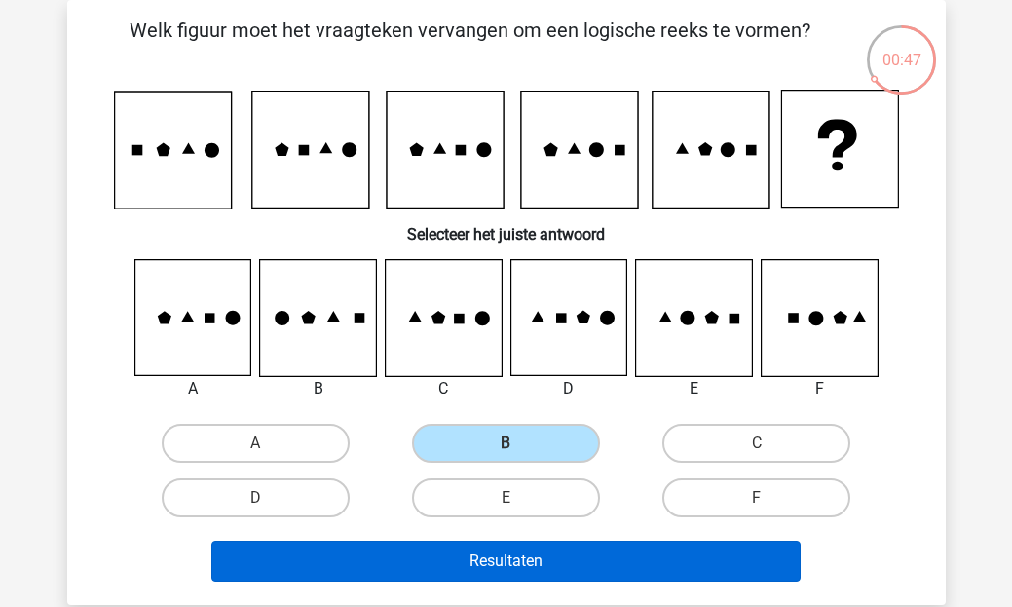
click at [491, 574] on button "Resultaten" at bounding box center [505, 561] width 589 height 41
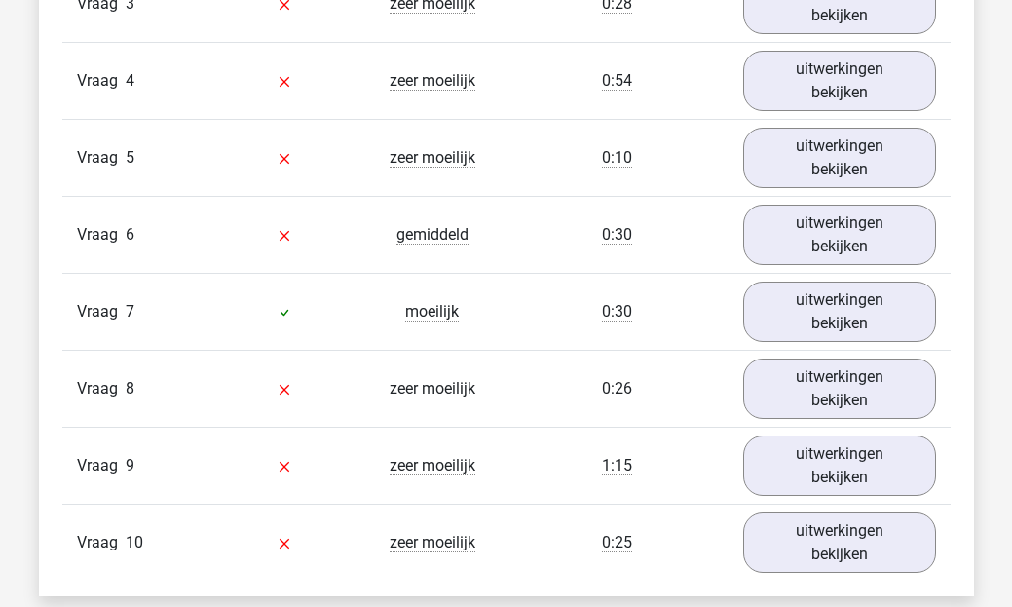
scroll to position [1960, 0]
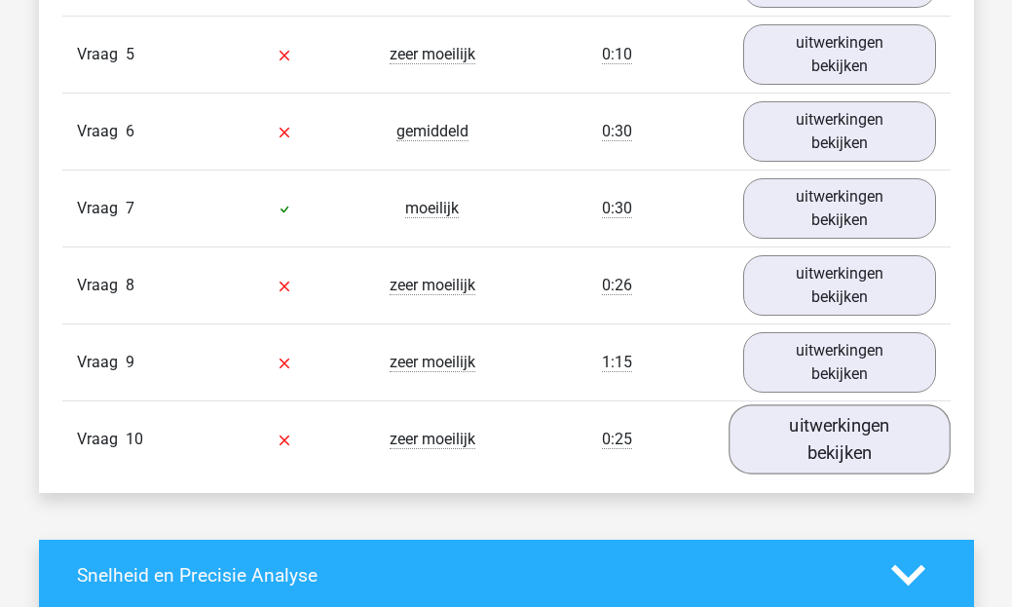
click at [879, 437] on link "uitwerkingen bekijken" at bounding box center [839, 439] width 222 height 69
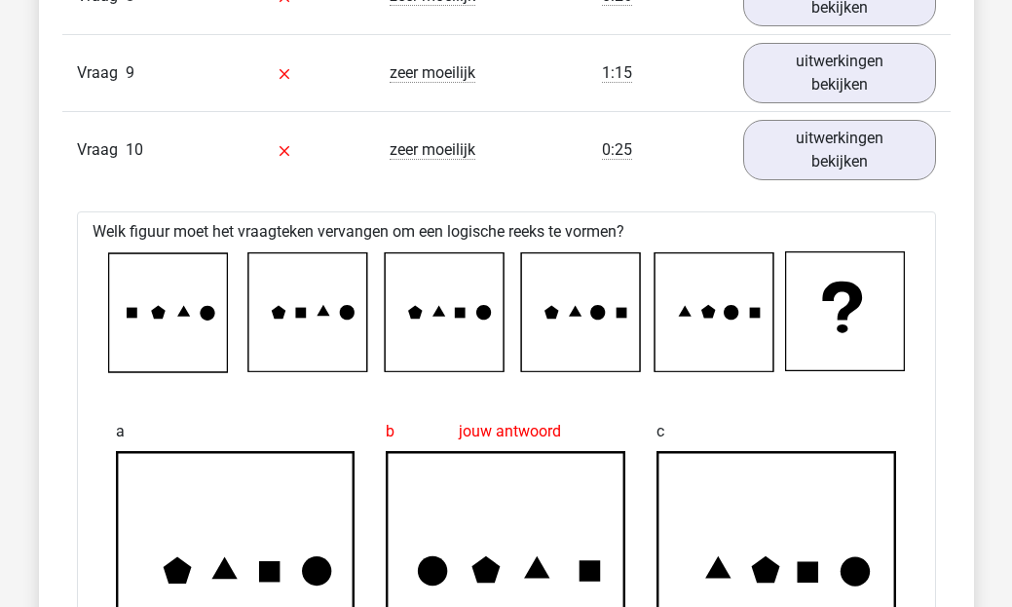
scroll to position [1990, 0]
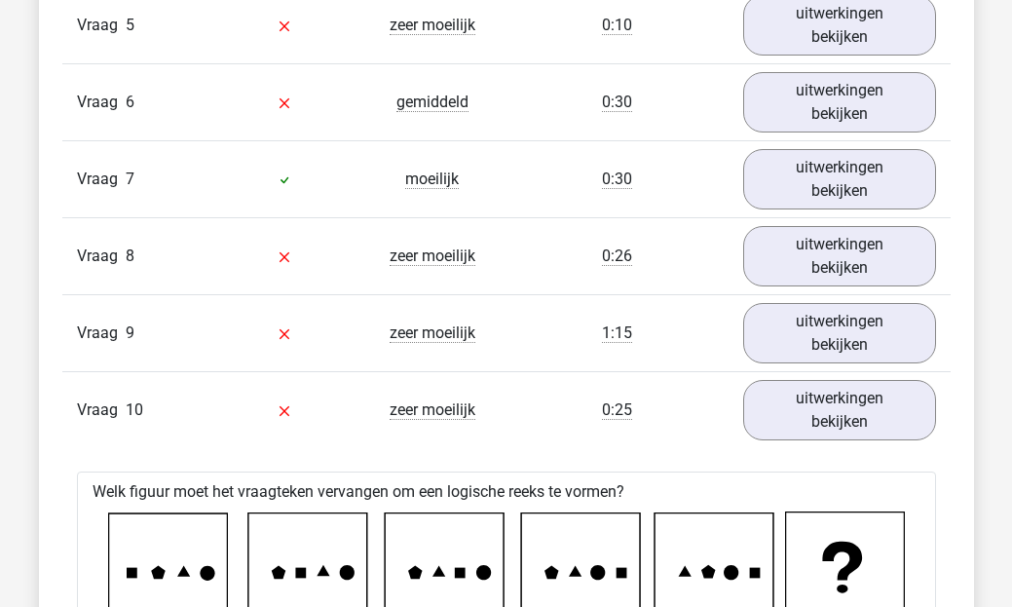
click at [832, 440] on div "Vraag 10 zeer moeilijk 0:25 uitwerkingen bekijken" at bounding box center [506, 409] width 888 height 77
click at [822, 416] on link "uitwerkingen bekijken" at bounding box center [839, 410] width 222 height 69
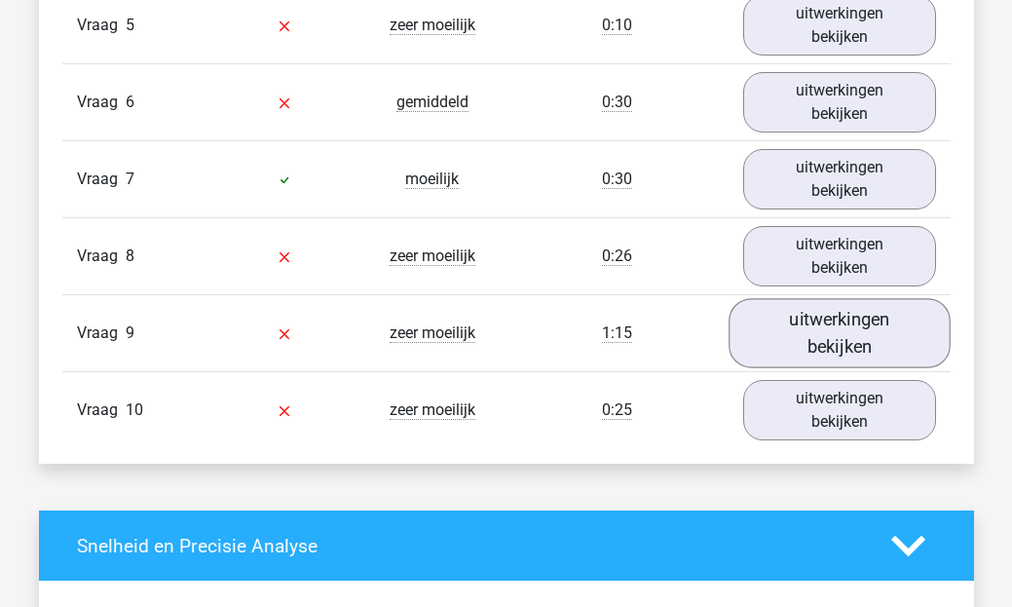
click at [837, 320] on link "uitwerkingen bekijken" at bounding box center [839, 333] width 222 height 69
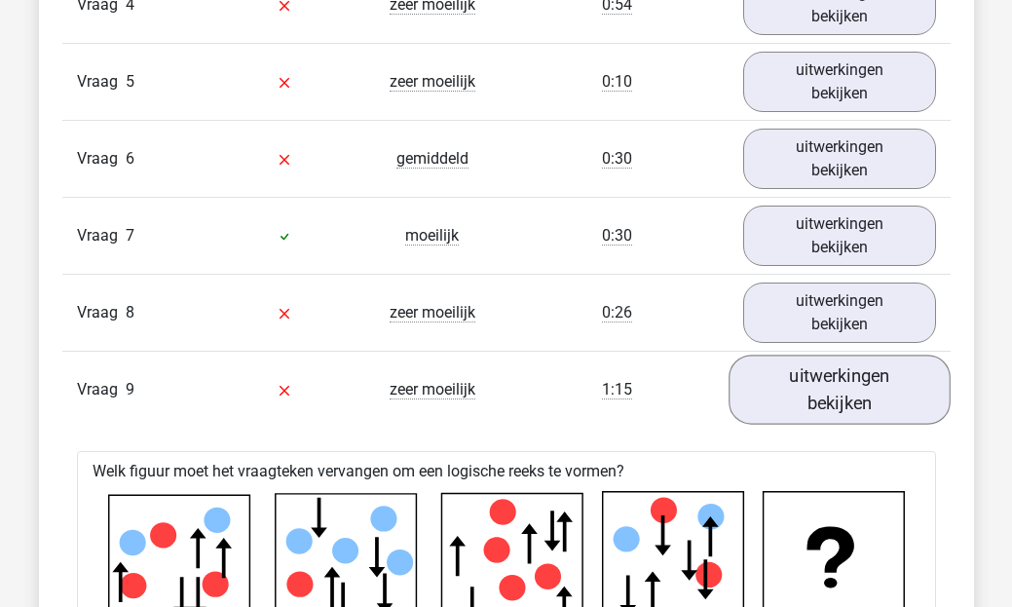
scroll to position [1936, 0]
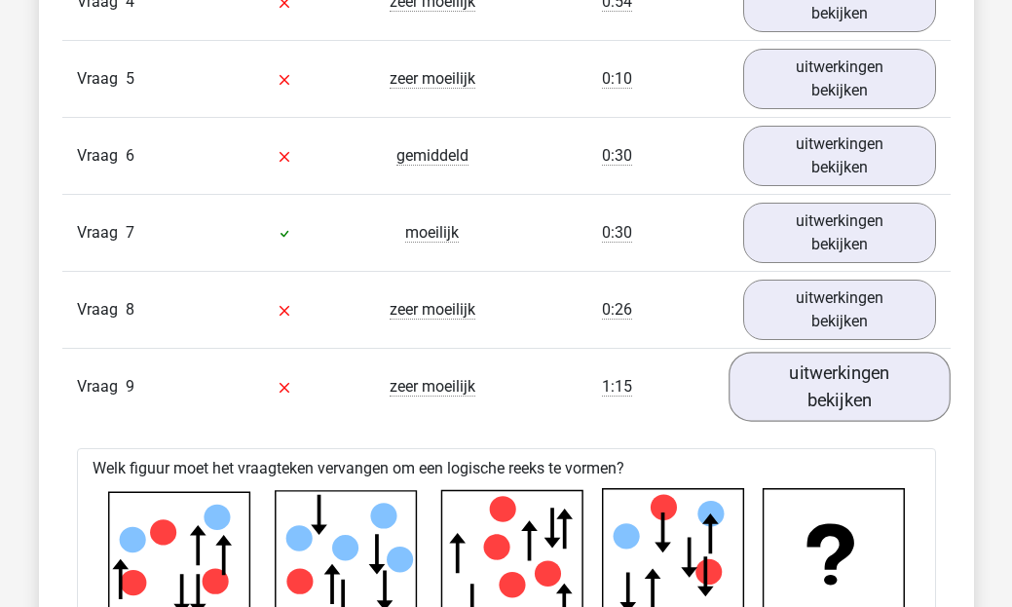
click at [833, 378] on link "uitwerkingen bekijken" at bounding box center [839, 387] width 222 height 69
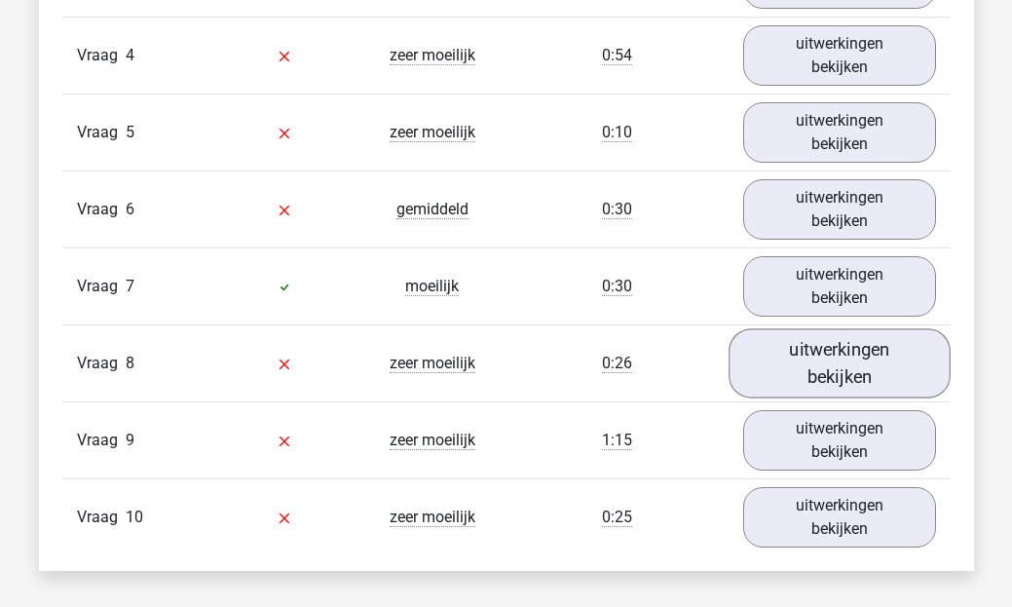
scroll to position [1880, 0]
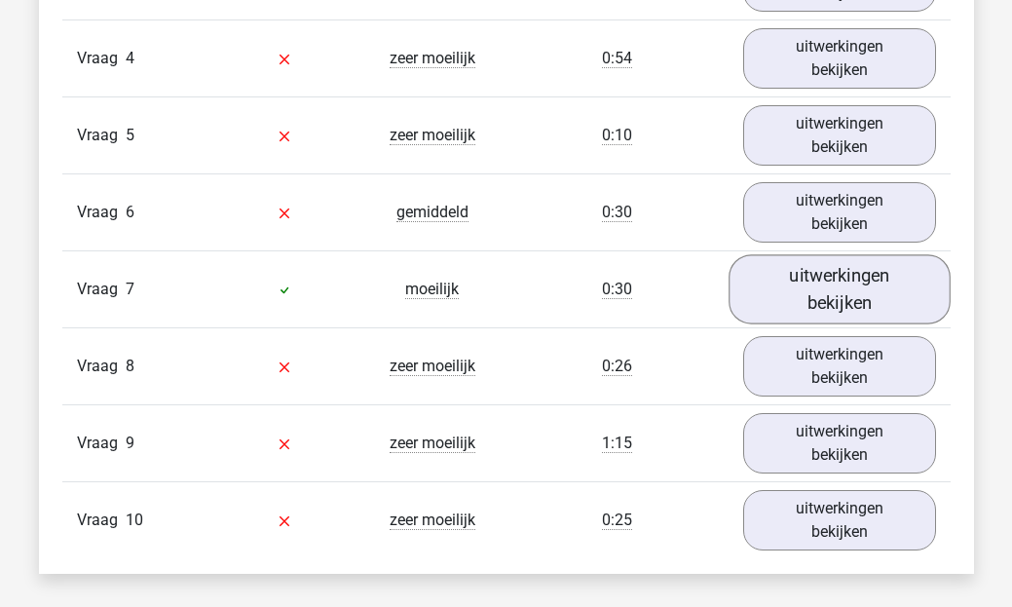
click at [844, 266] on link "uitwerkingen bekijken" at bounding box center [839, 289] width 222 height 69
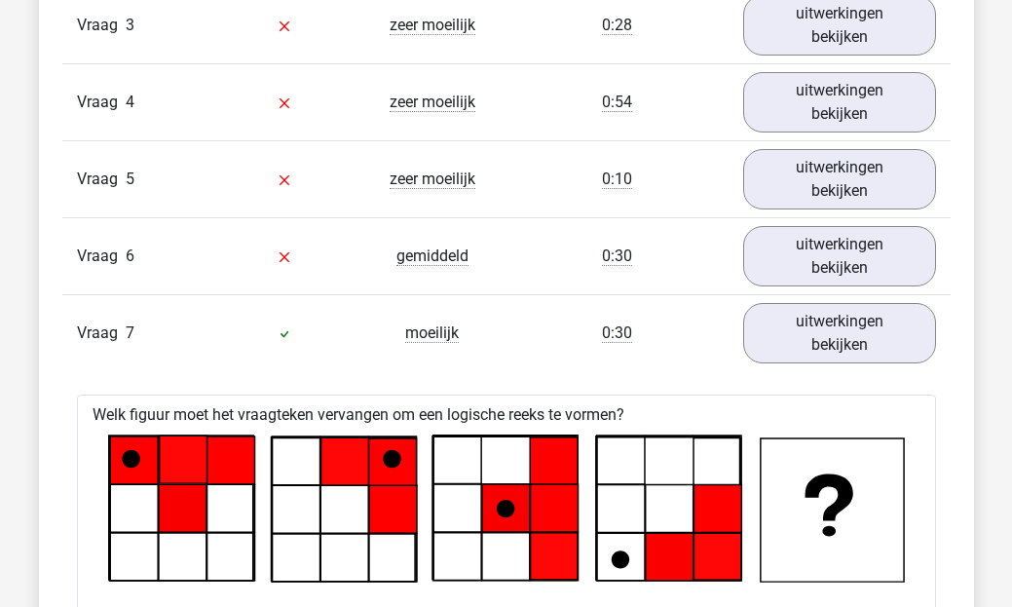
scroll to position [1821, 0]
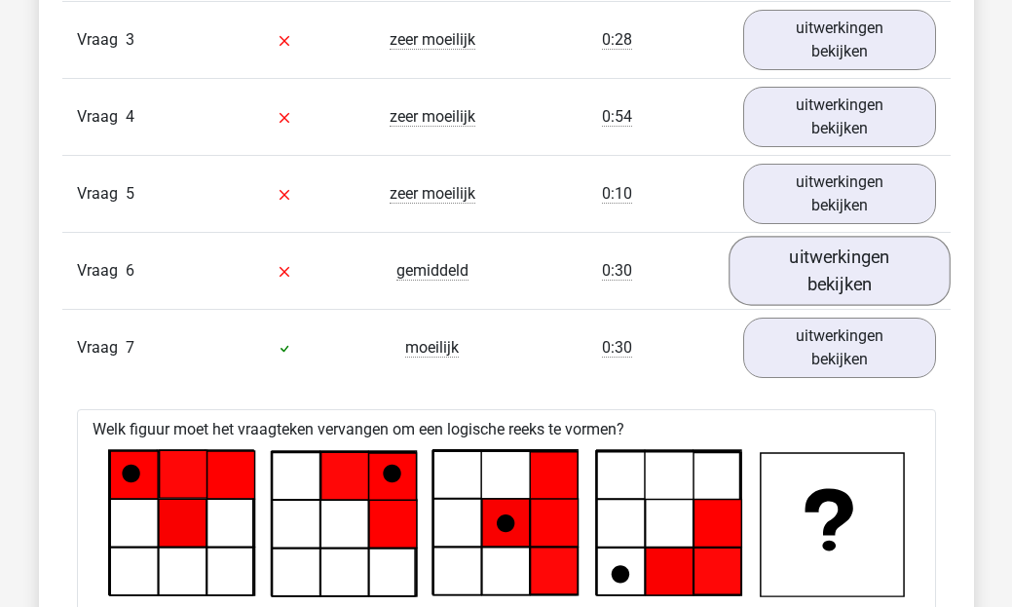
click at [844, 298] on link "uitwerkingen bekijken" at bounding box center [839, 271] width 222 height 69
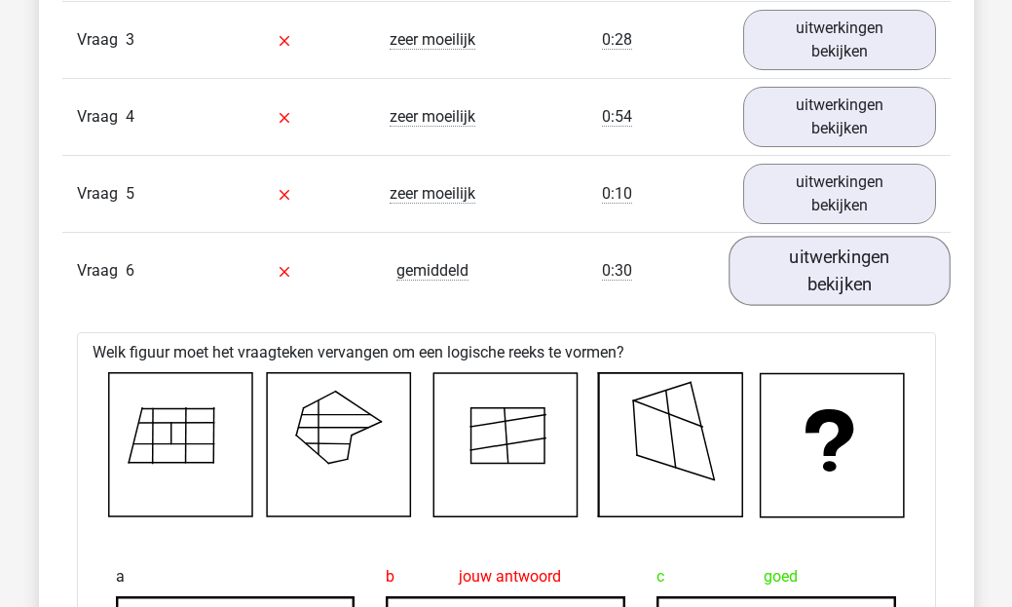
click at [843, 259] on link "uitwerkingen bekijken" at bounding box center [839, 271] width 222 height 69
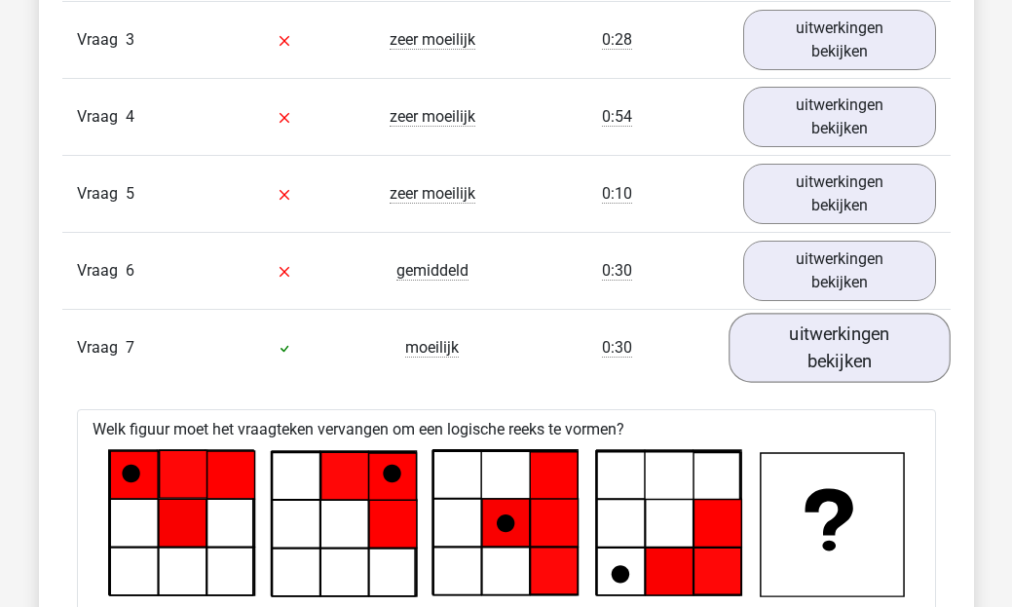
click at [853, 356] on link "uitwerkingen bekijken" at bounding box center [839, 348] width 222 height 69
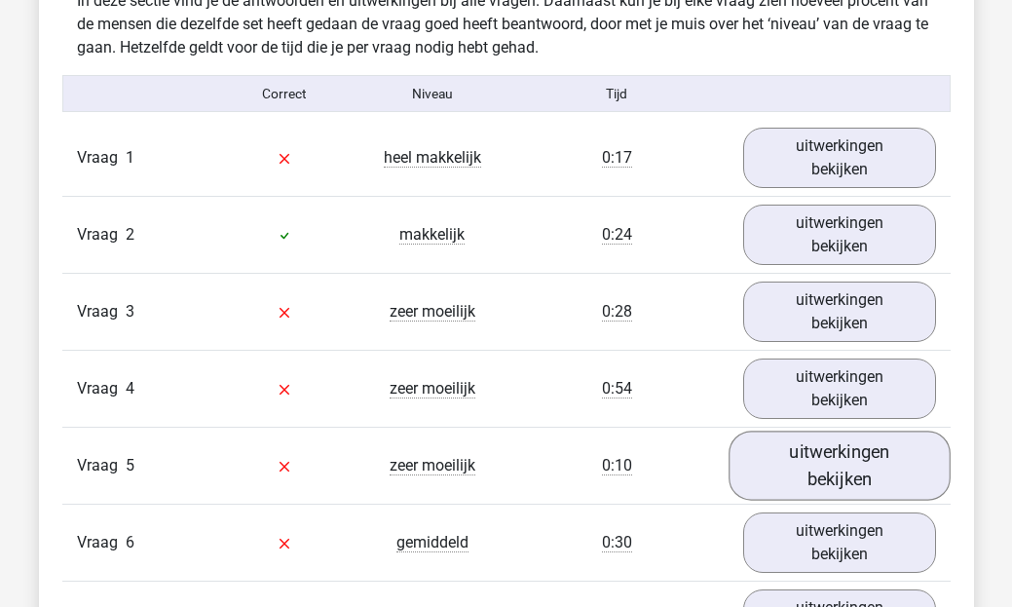
scroll to position [1531, 0]
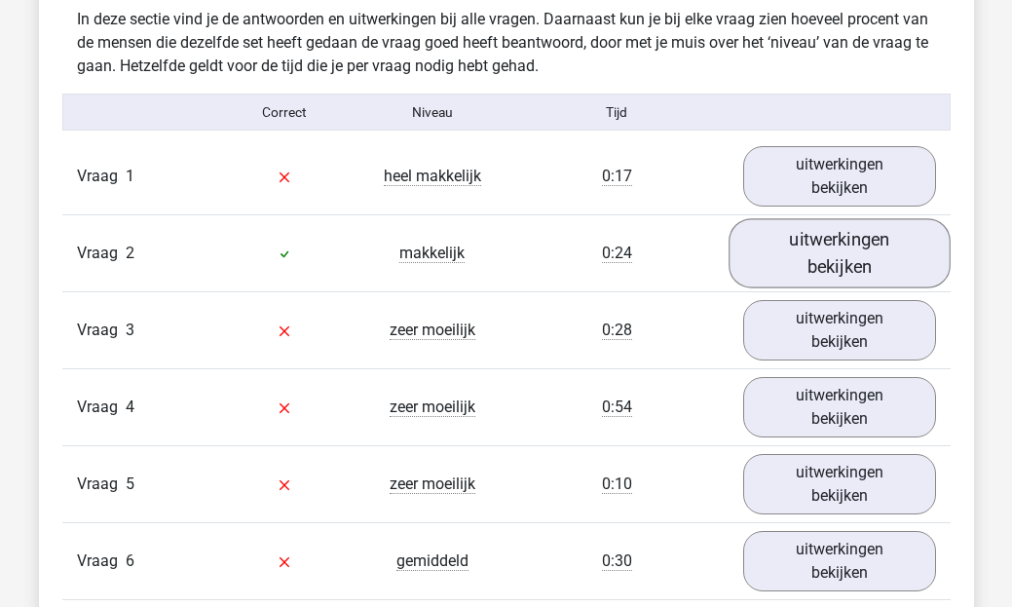
click at [844, 276] on link "uitwerkingen bekijken" at bounding box center [839, 253] width 222 height 69
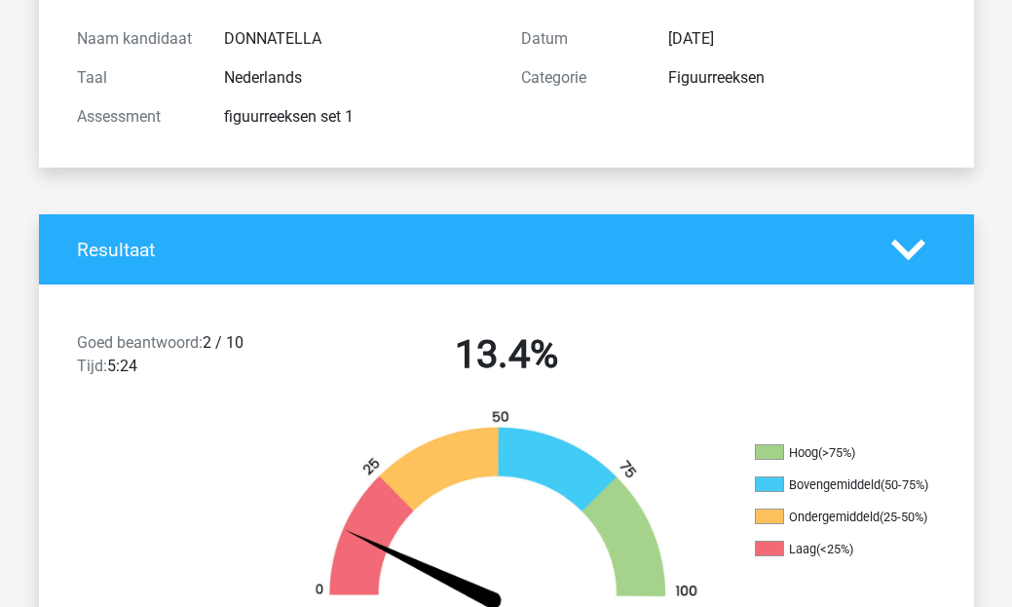
scroll to position [236, 0]
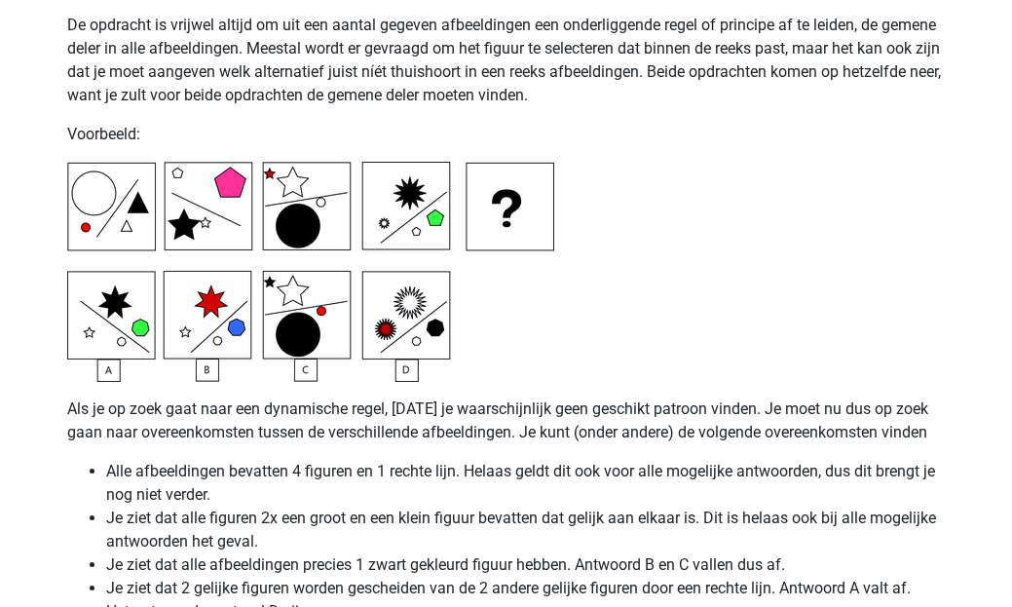
scroll to position [4753, 0]
